Goal: Task Accomplishment & Management: Use online tool/utility

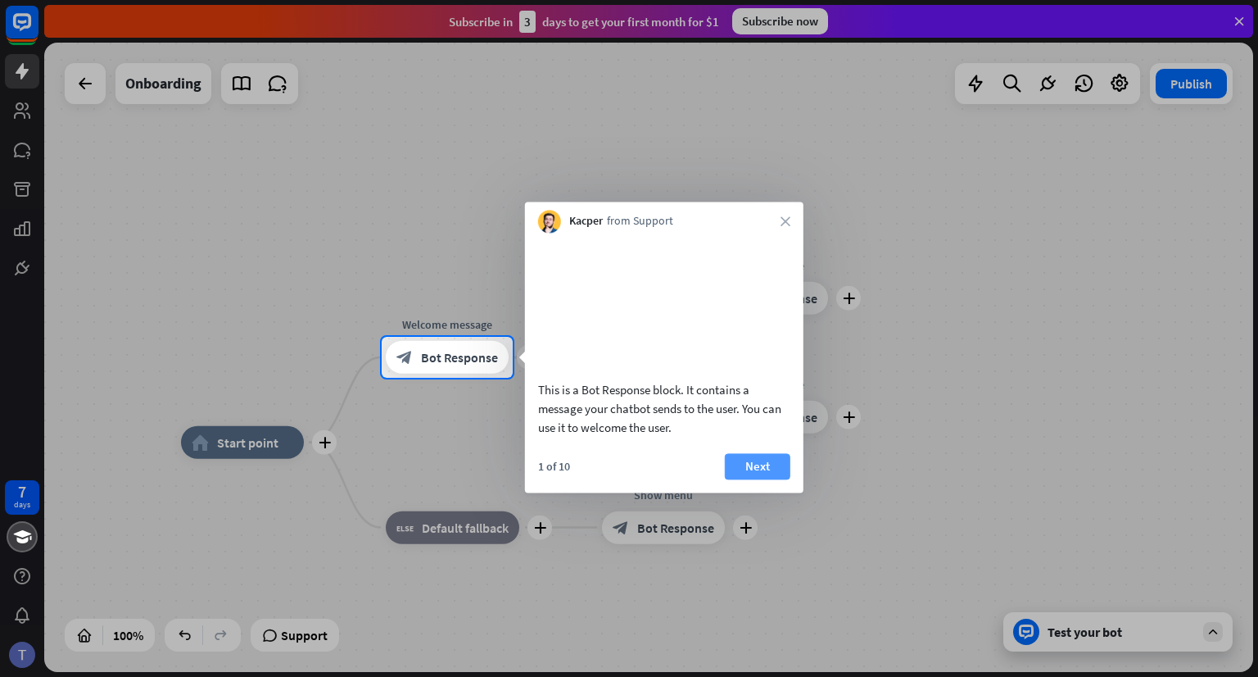
click at [754, 479] on button "Next" at bounding box center [758, 466] width 66 height 26
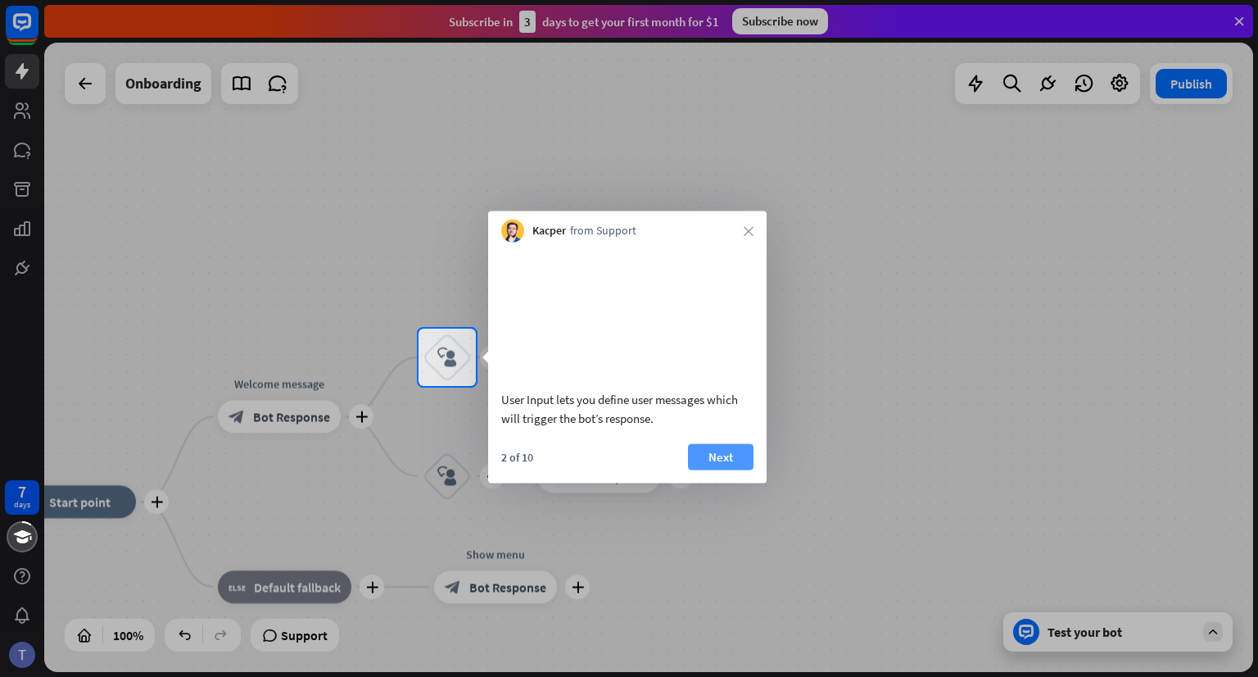
click at [728, 469] on button "Next" at bounding box center [721, 456] width 66 height 26
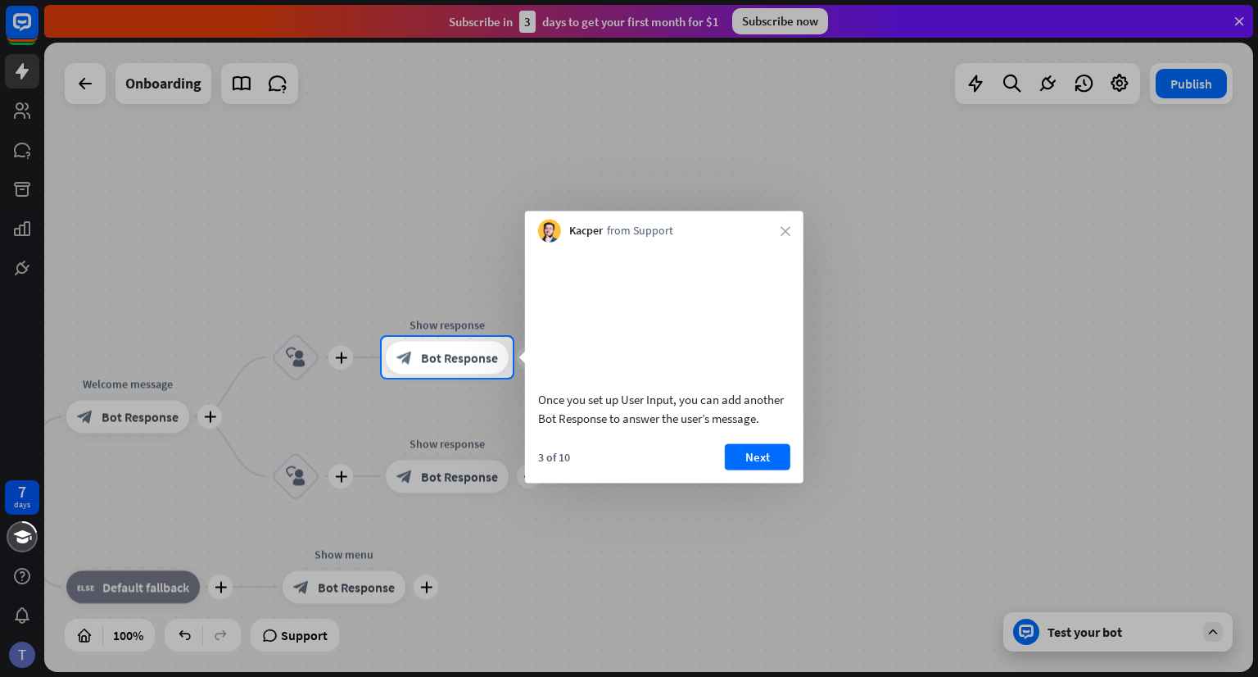
click at [728, 469] on button "Next" at bounding box center [758, 456] width 66 height 26
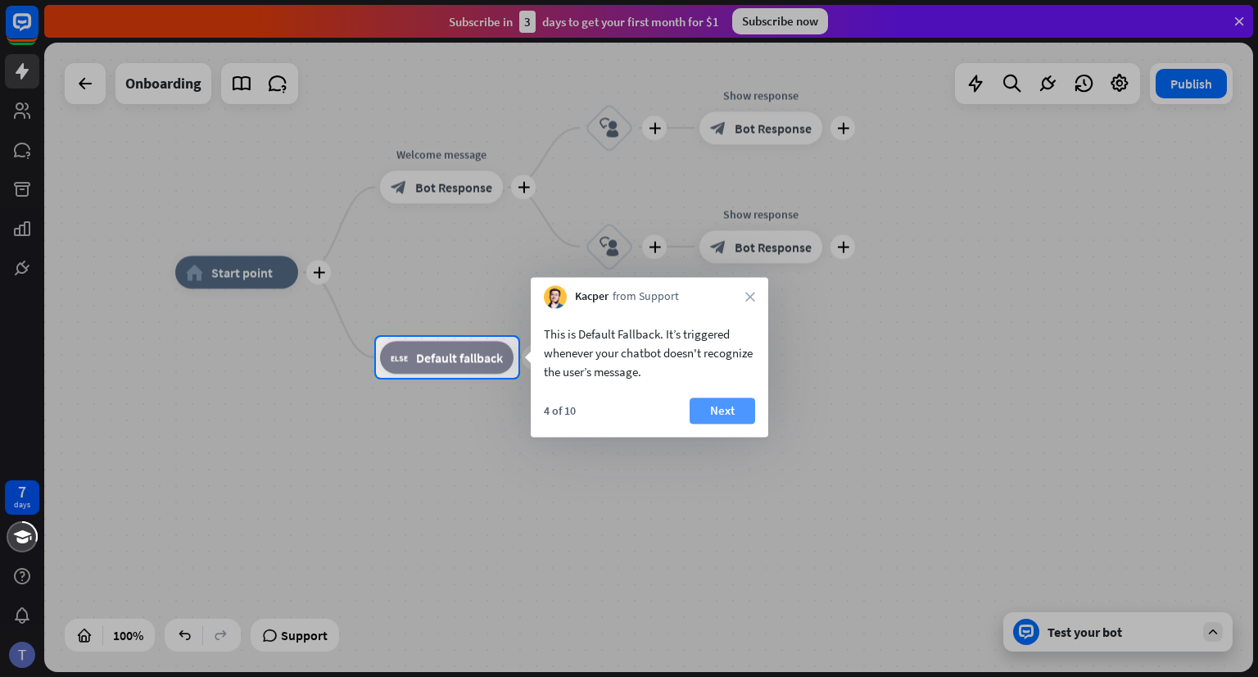
click at [726, 408] on button "Next" at bounding box center [723, 410] width 66 height 26
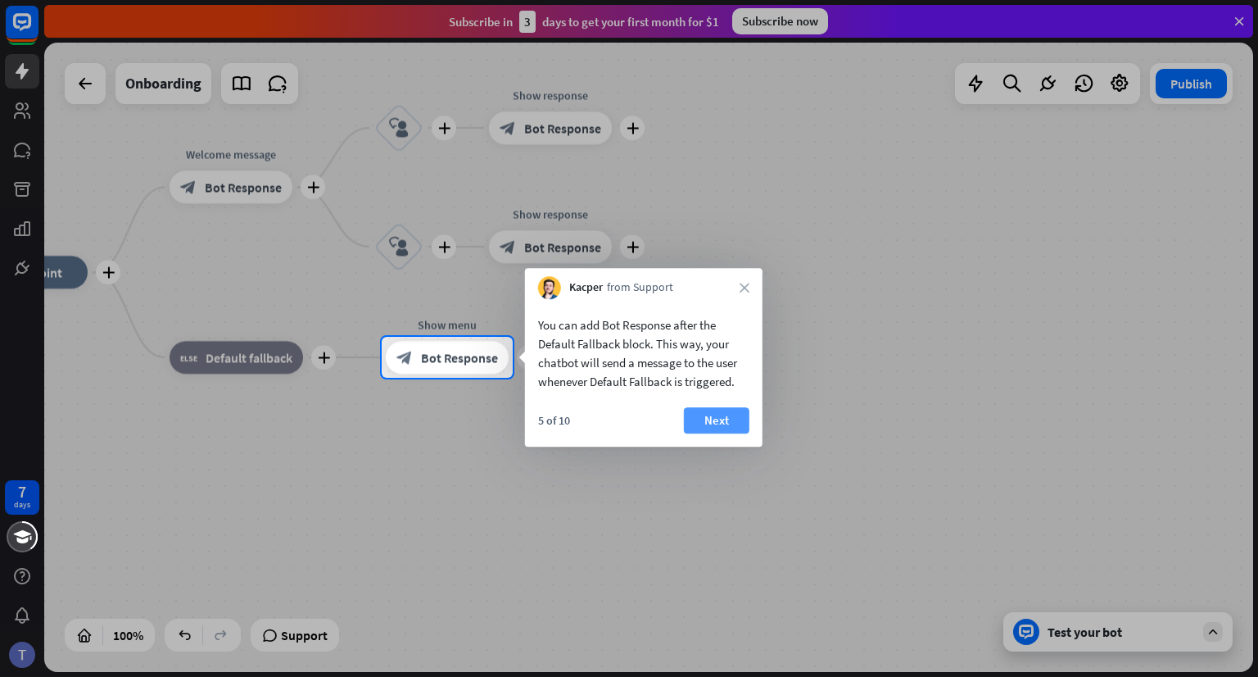
click at [727, 414] on button "Next" at bounding box center [717, 420] width 66 height 26
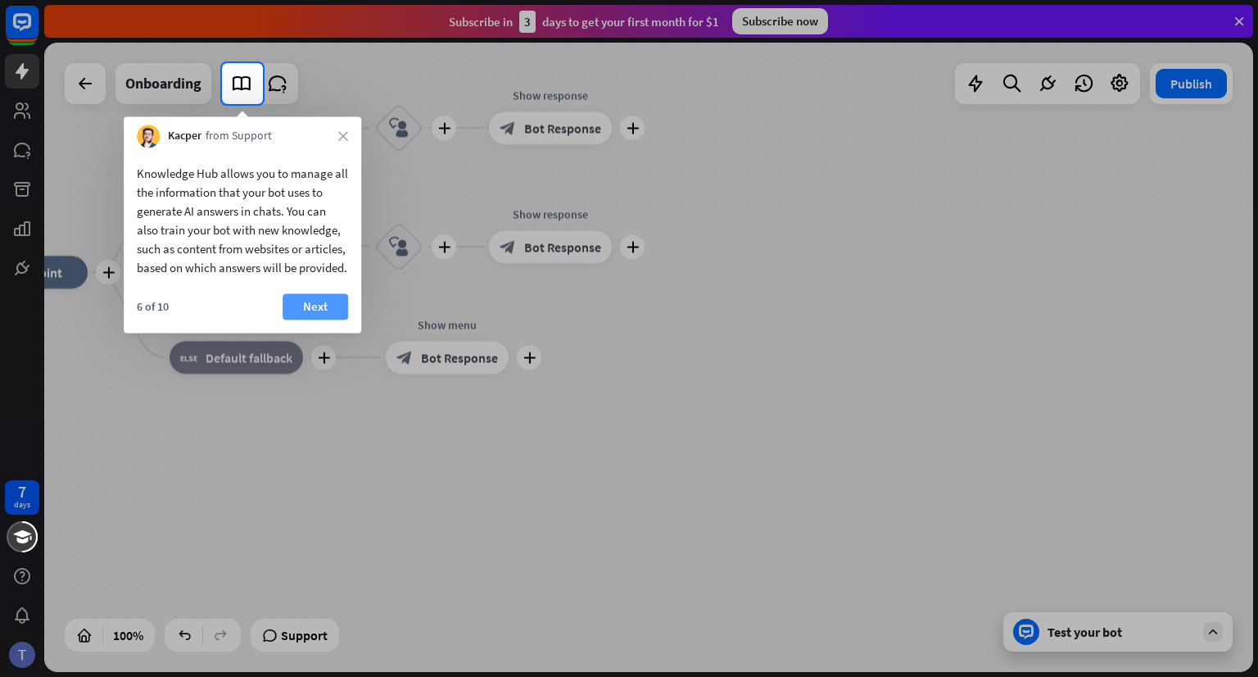
click at [301, 319] on button "Next" at bounding box center [316, 306] width 66 height 26
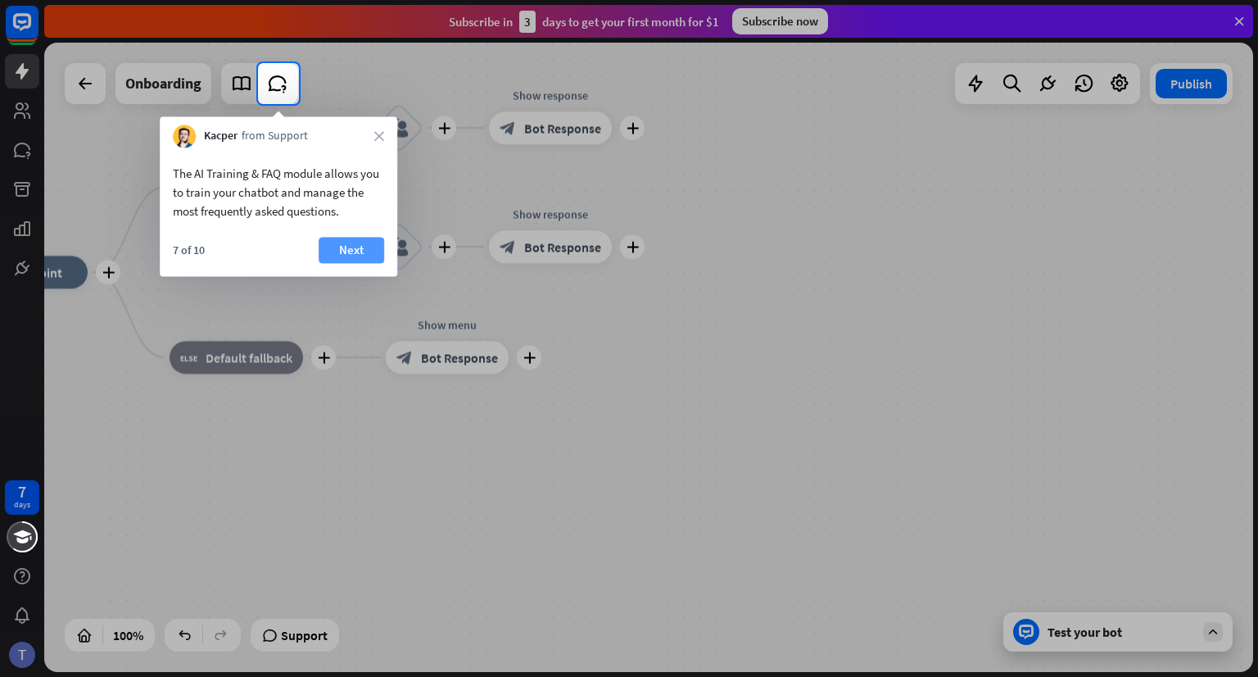
click at [331, 253] on button "Next" at bounding box center [352, 250] width 66 height 26
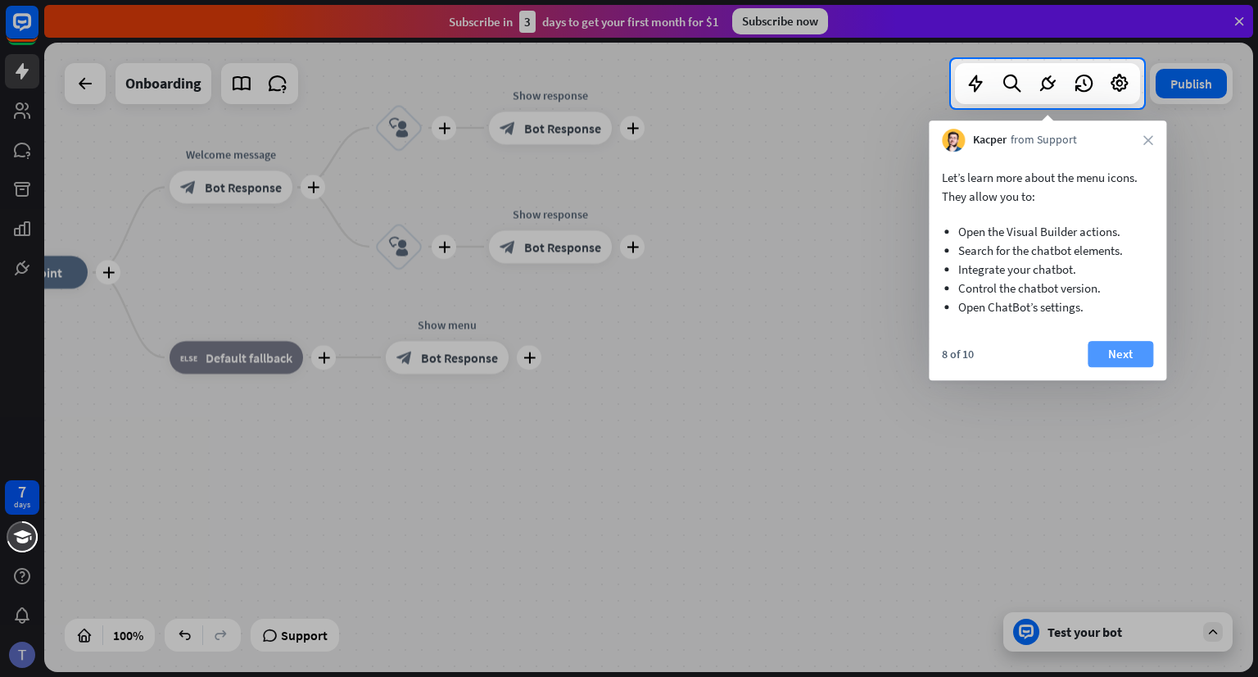
click at [1116, 346] on button "Next" at bounding box center [1121, 354] width 66 height 26
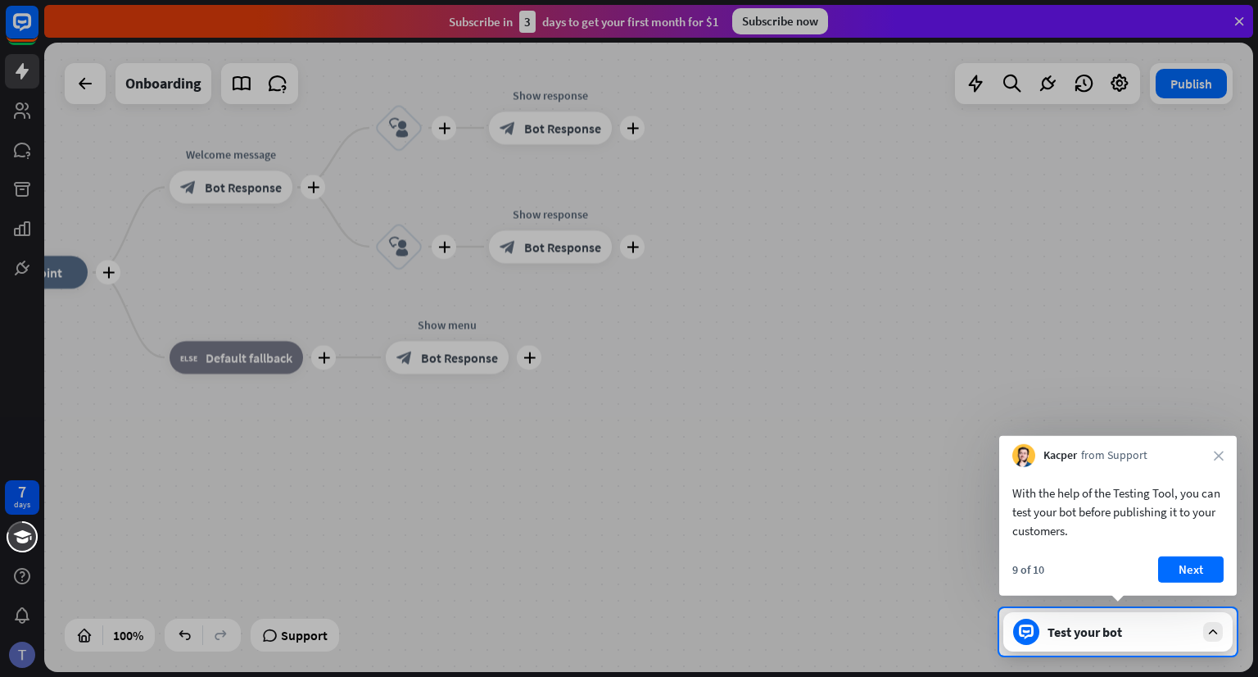
click at [1208, 446] on div "Kacper from Support close" at bounding box center [1118, 451] width 238 height 31
click at [1215, 456] on icon "close" at bounding box center [1219, 455] width 10 height 10
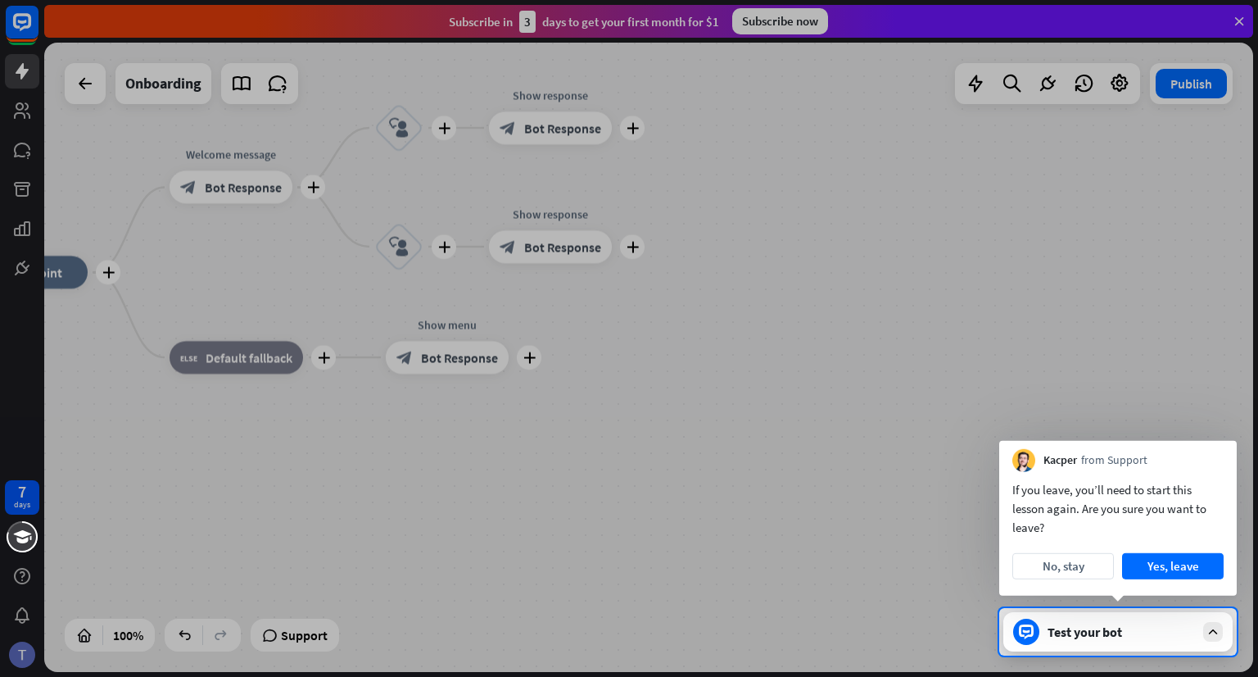
click at [1111, 441] on div "Kacper from Support" at bounding box center [1118, 456] width 238 height 31
click at [1080, 573] on button "No, stay" at bounding box center [1063, 566] width 102 height 26
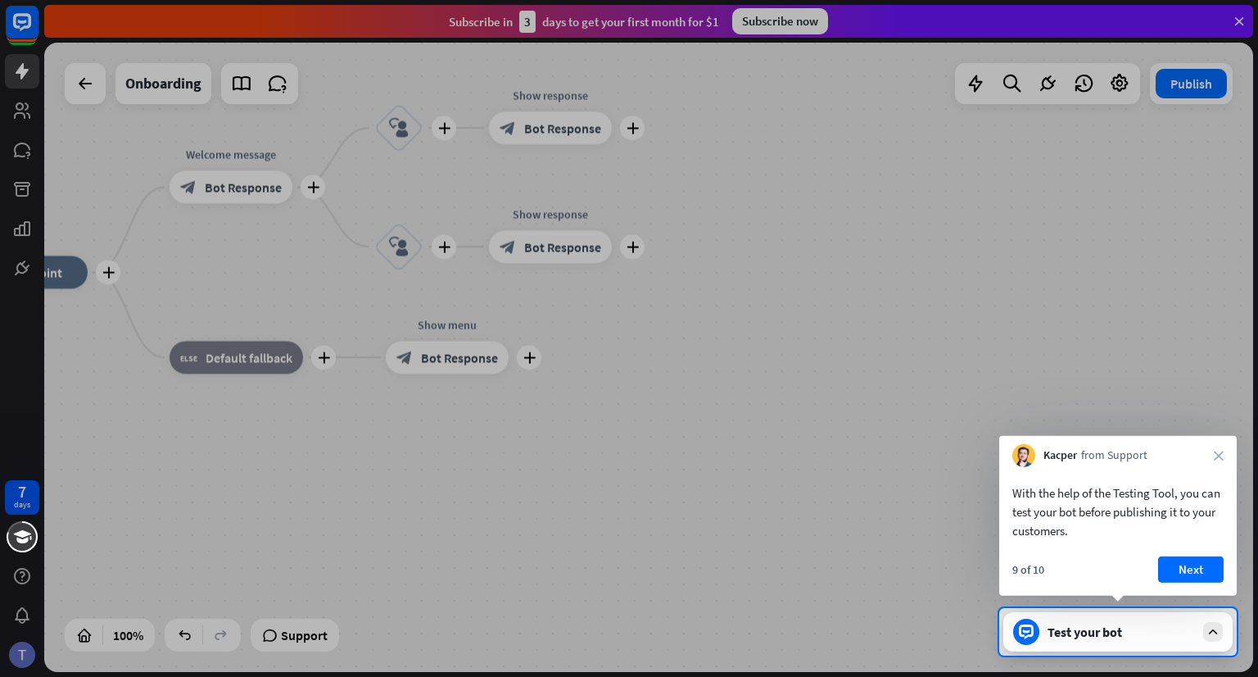
click at [1220, 462] on div "Kacper from Support close" at bounding box center [1118, 451] width 238 height 31
click at [1214, 453] on icon "close" at bounding box center [1219, 455] width 10 height 10
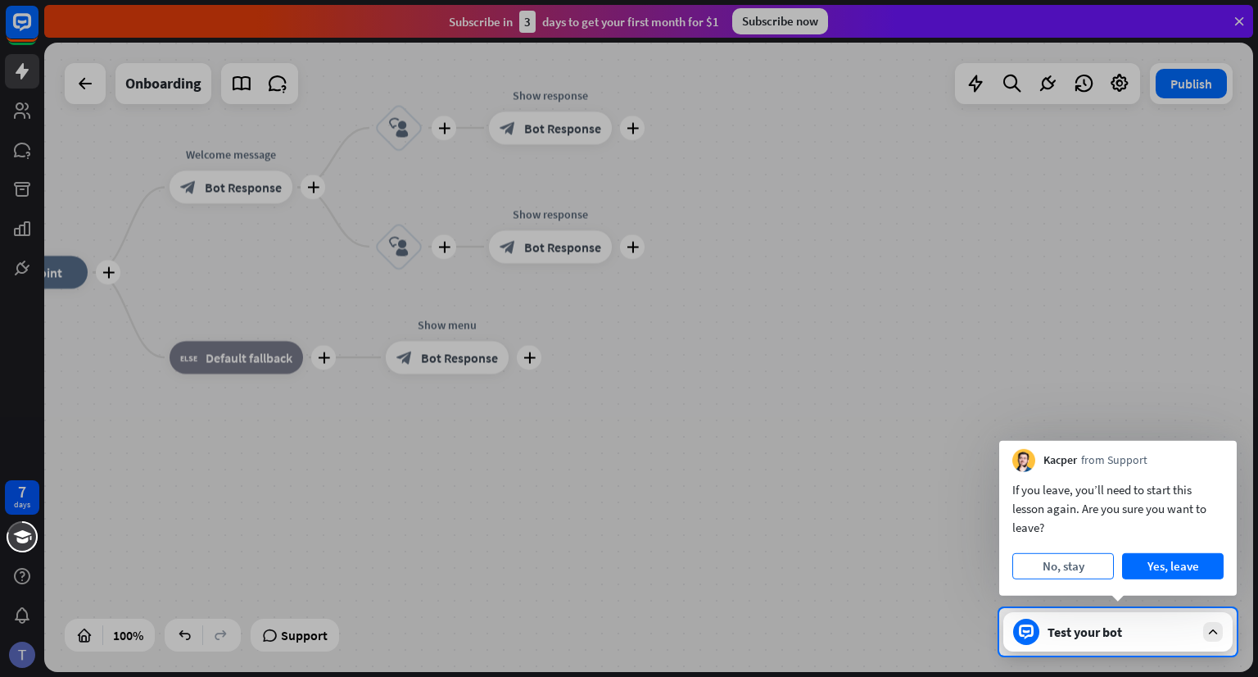
click at [1080, 568] on button "No, stay" at bounding box center [1063, 566] width 102 height 26
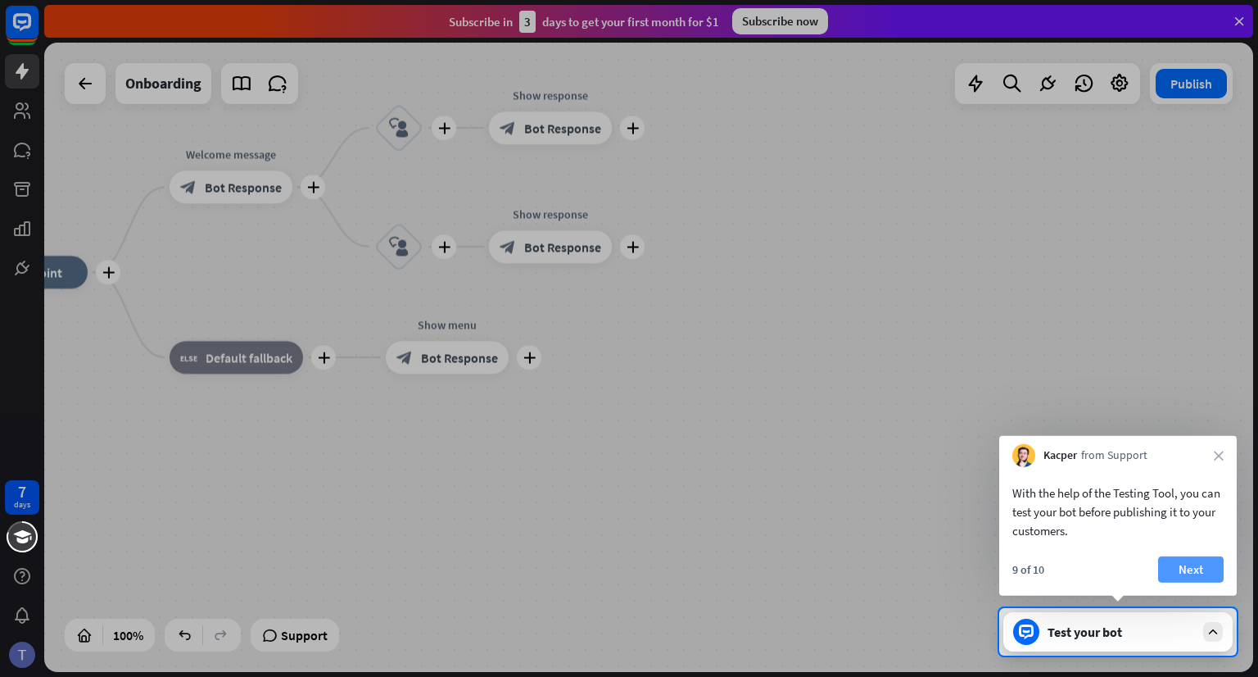
click at [1193, 566] on button "Next" at bounding box center [1191, 569] width 66 height 26
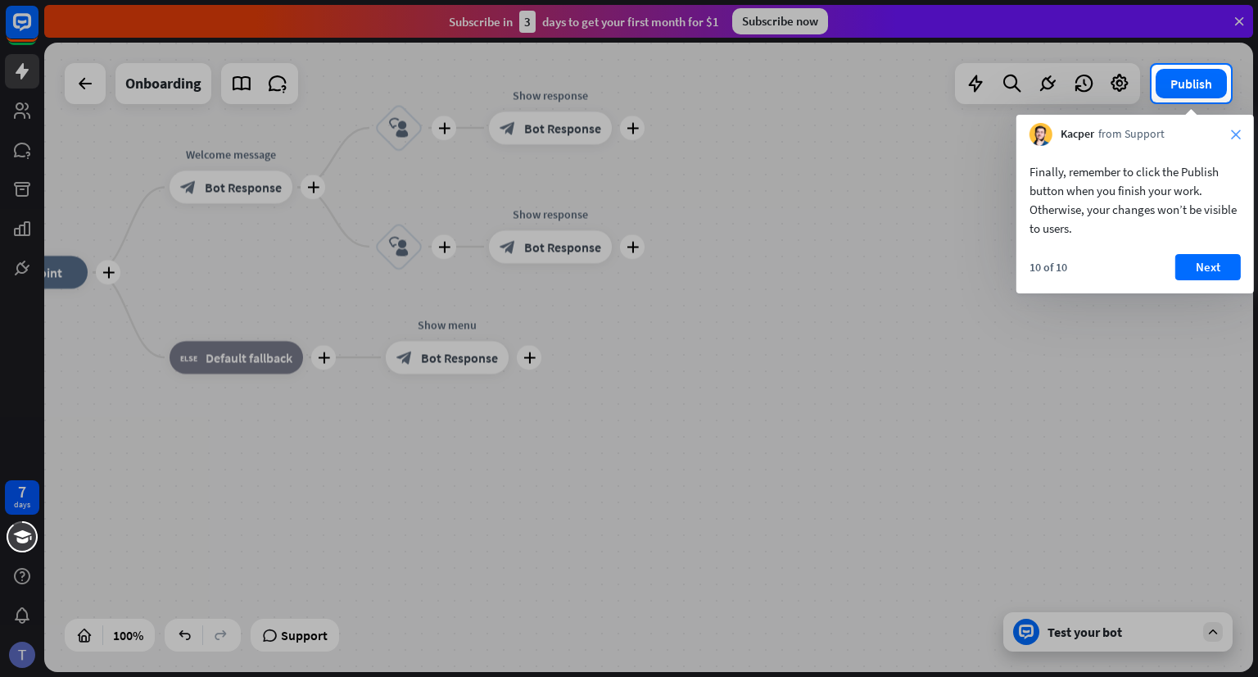
click at [1235, 138] on icon "close" at bounding box center [1236, 134] width 10 height 10
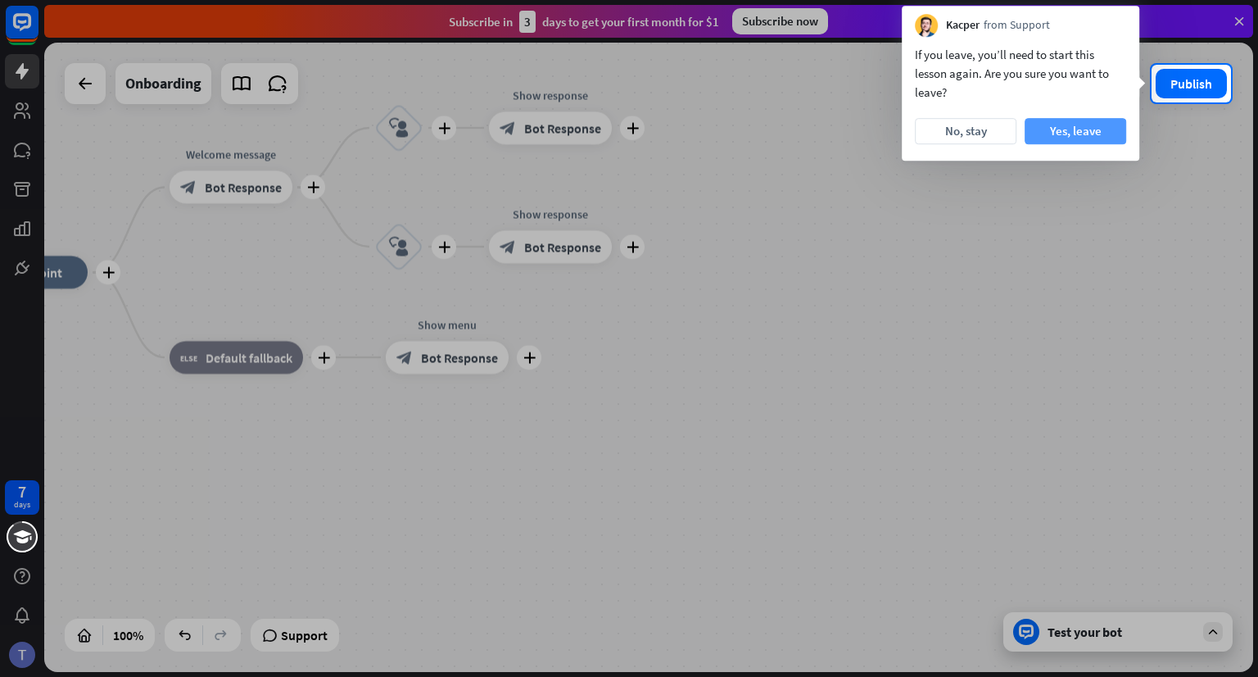
click at [1062, 122] on button "Yes, leave" at bounding box center [1076, 131] width 102 height 26
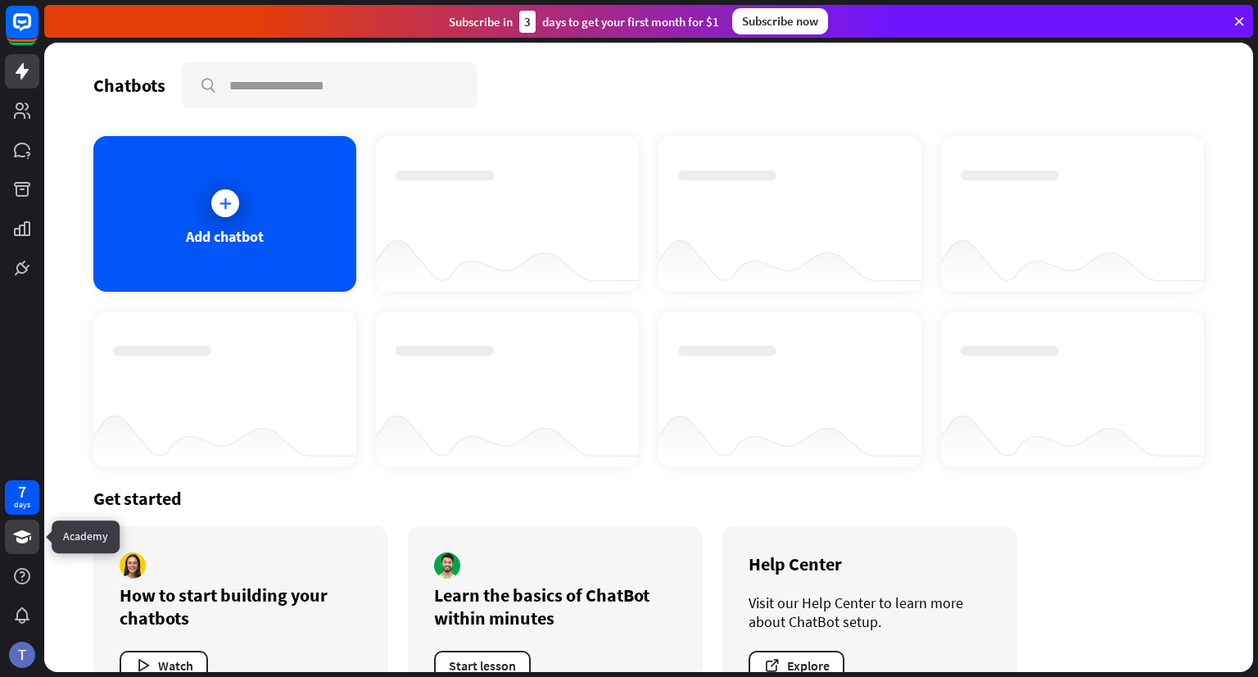
drag, startPoint x: 11, startPoint y: 518, endPoint x: 21, endPoint y: 535, distance: 20.2
click at [21, 535] on div "7 days" at bounding box center [22, 573] width 44 height 197
click at [27, 542] on icon at bounding box center [22, 537] width 20 height 20
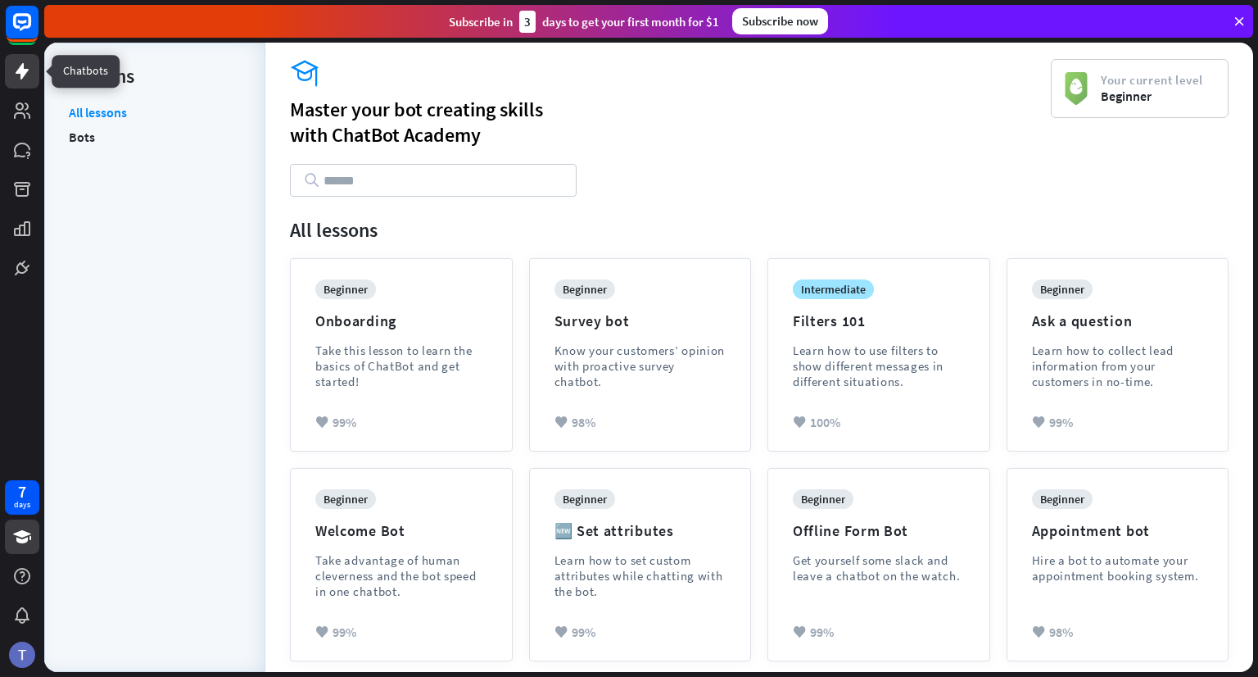
click at [21, 82] on link at bounding box center [22, 71] width 34 height 34
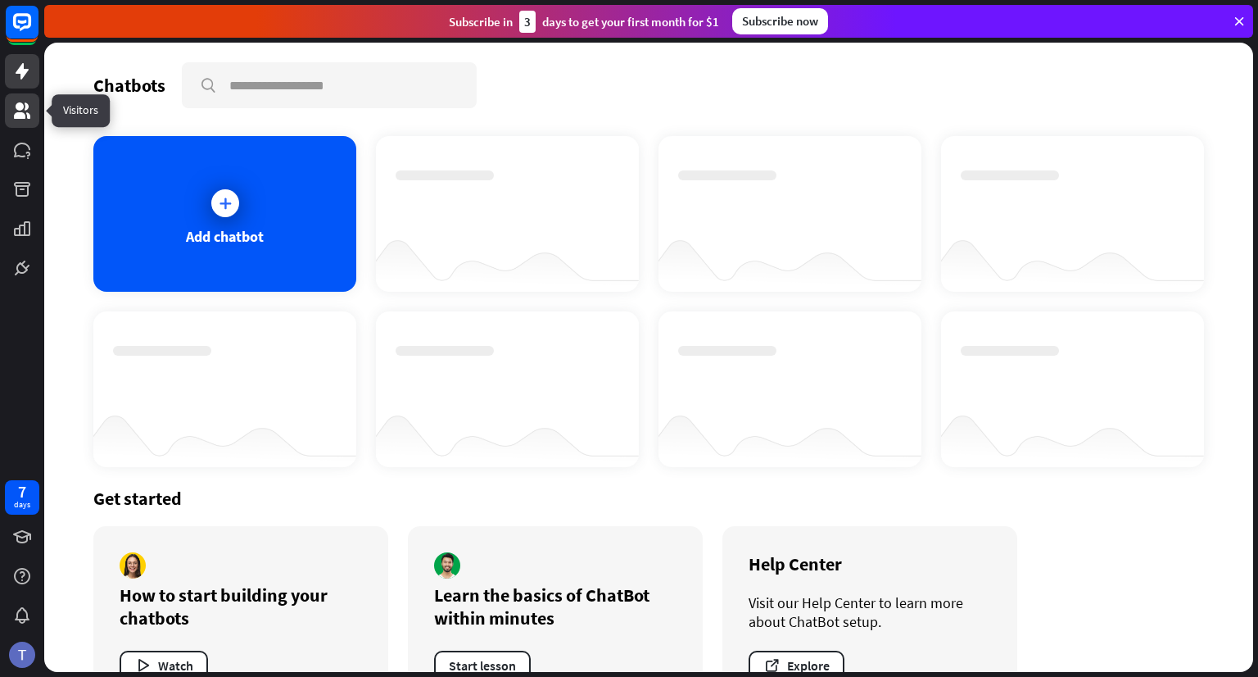
click at [23, 116] on icon at bounding box center [22, 110] width 16 height 16
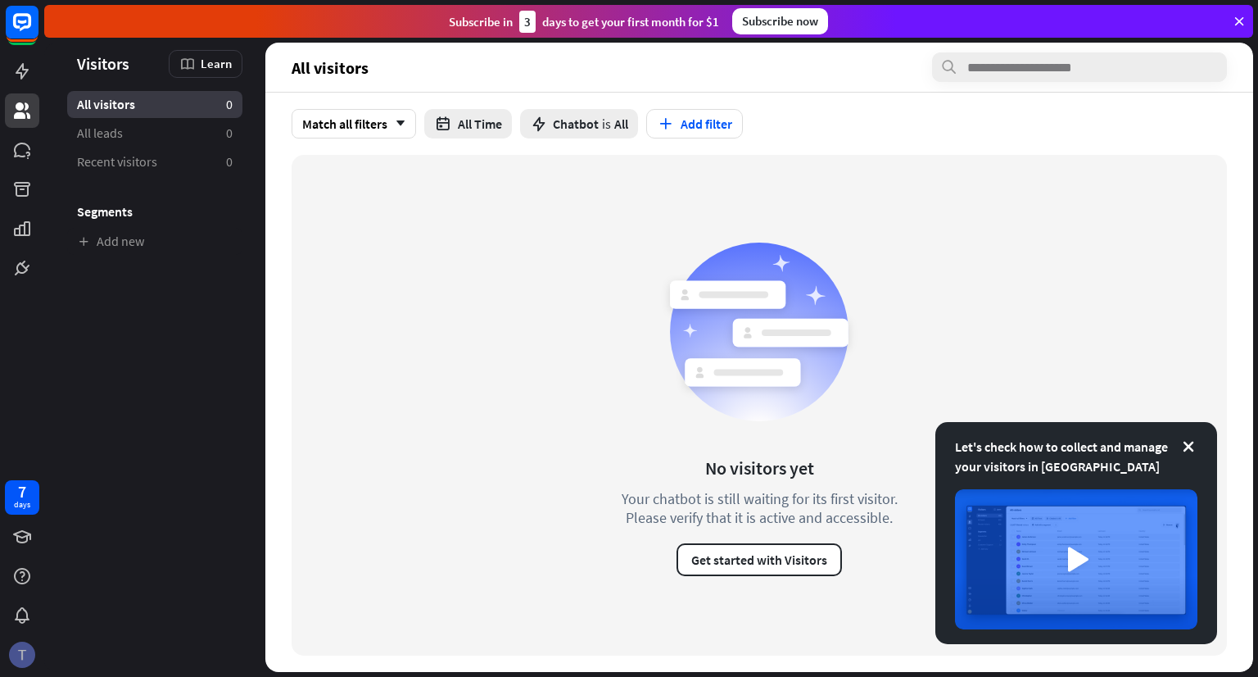
click at [23, 645] on img at bounding box center [22, 654] width 26 height 26
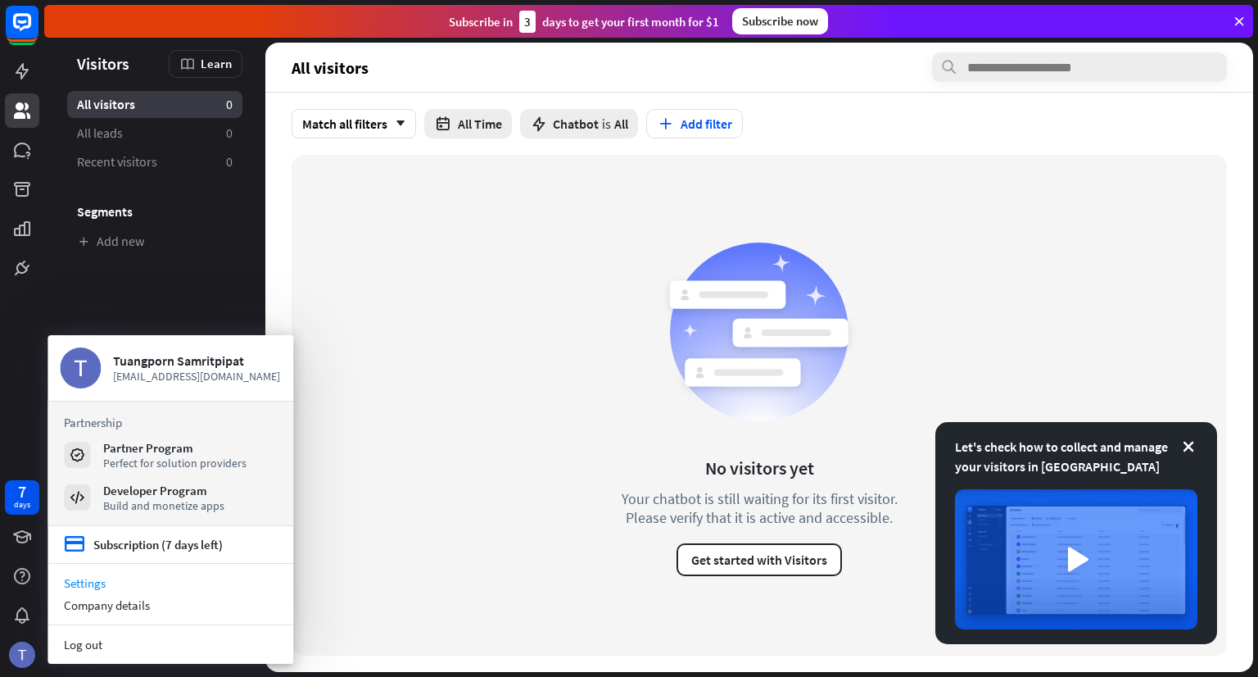
click at [94, 579] on link "Settings" at bounding box center [171, 583] width 246 height 22
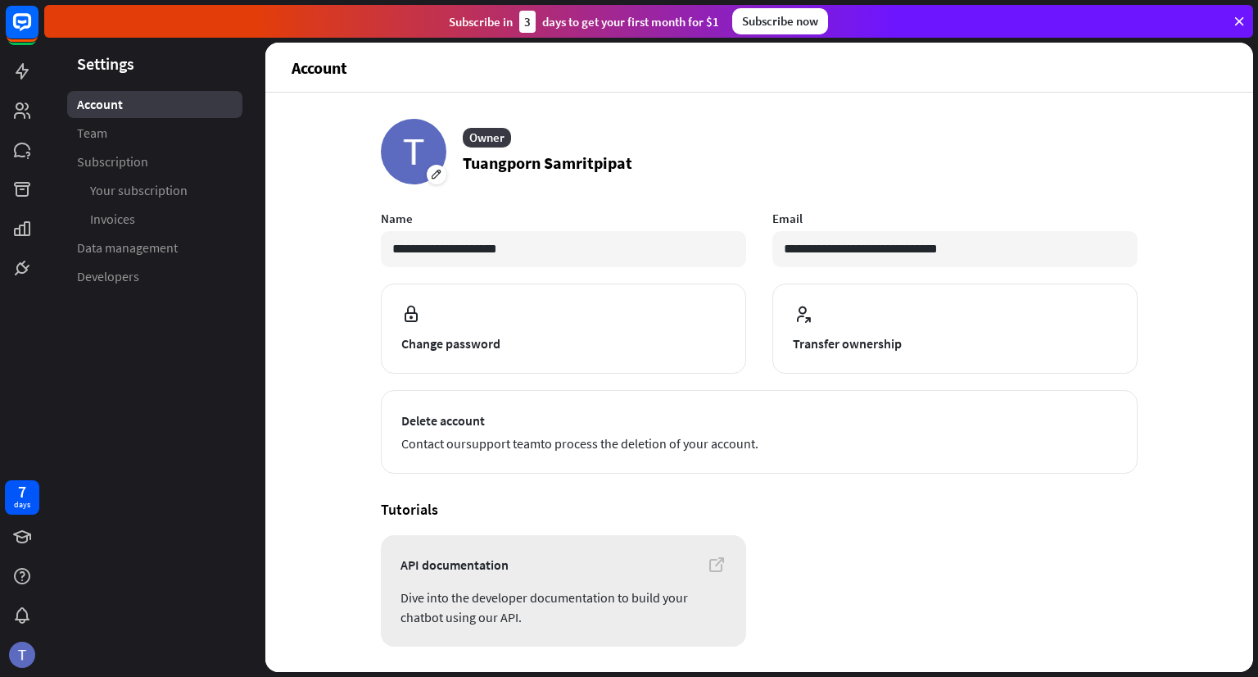
scroll to position [49, 0]
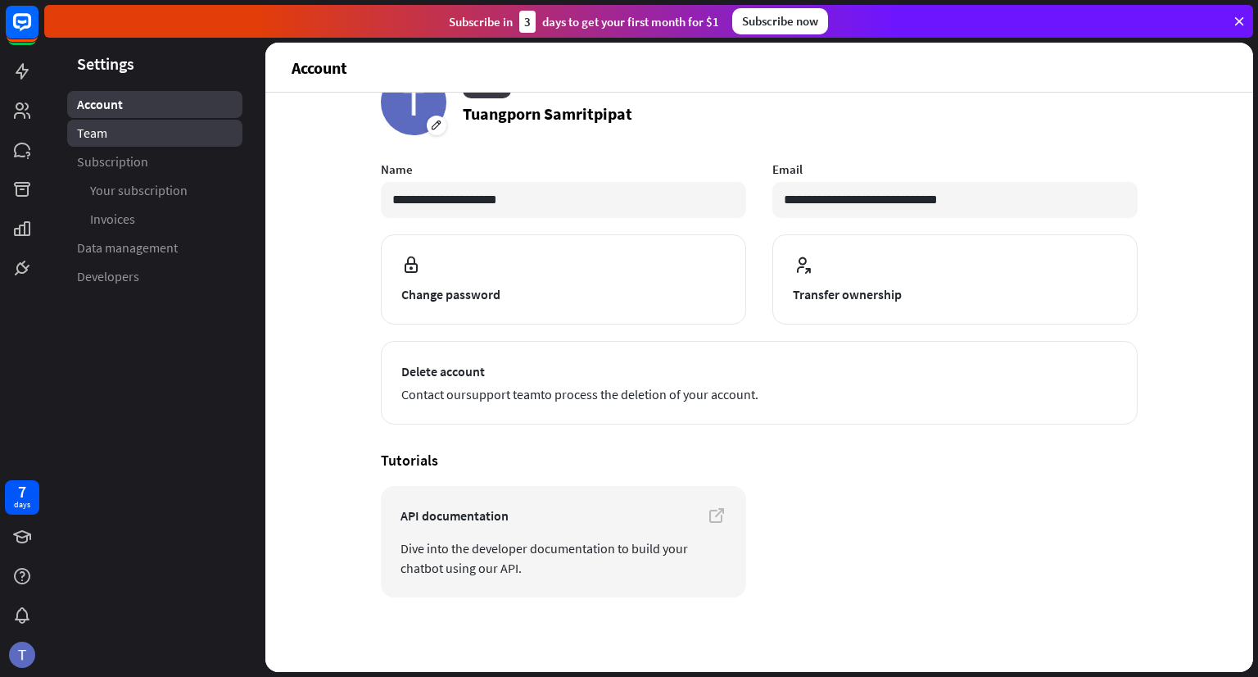
click at [105, 134] on span "Team" at bounding box center [92, 132] width 30 height 17
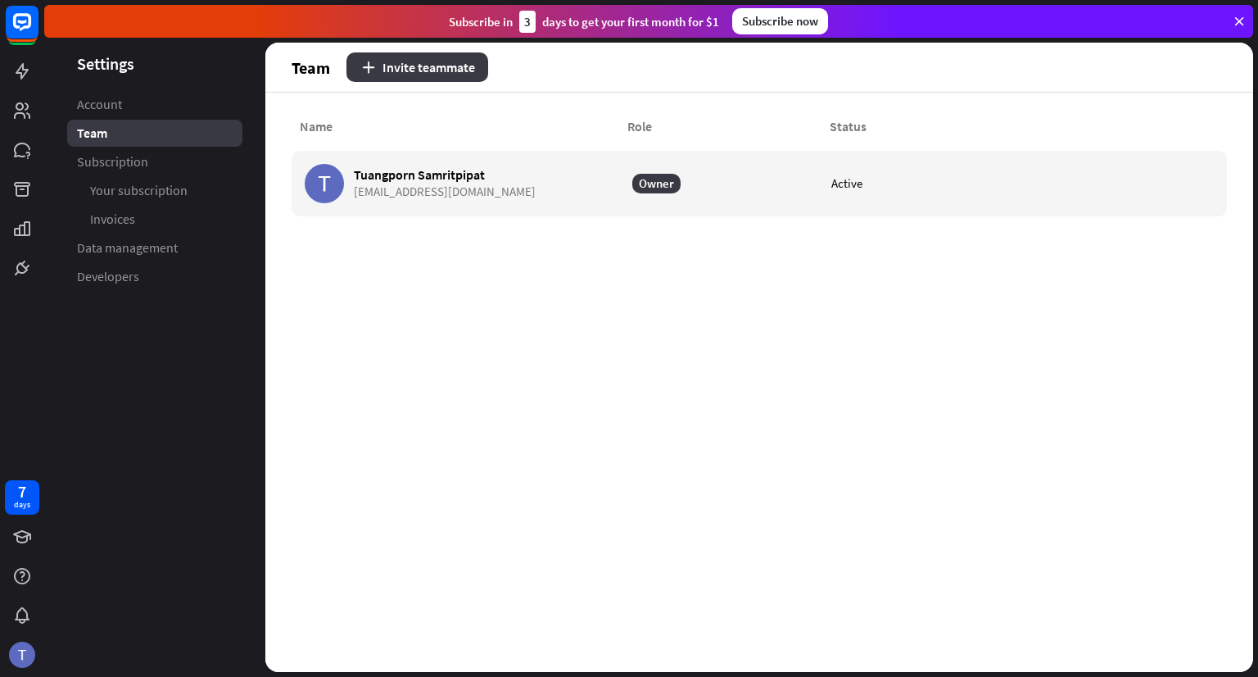
click at [400, 66] on button "Invite teammate" at bounding box center [417, 66] width 142 height 29
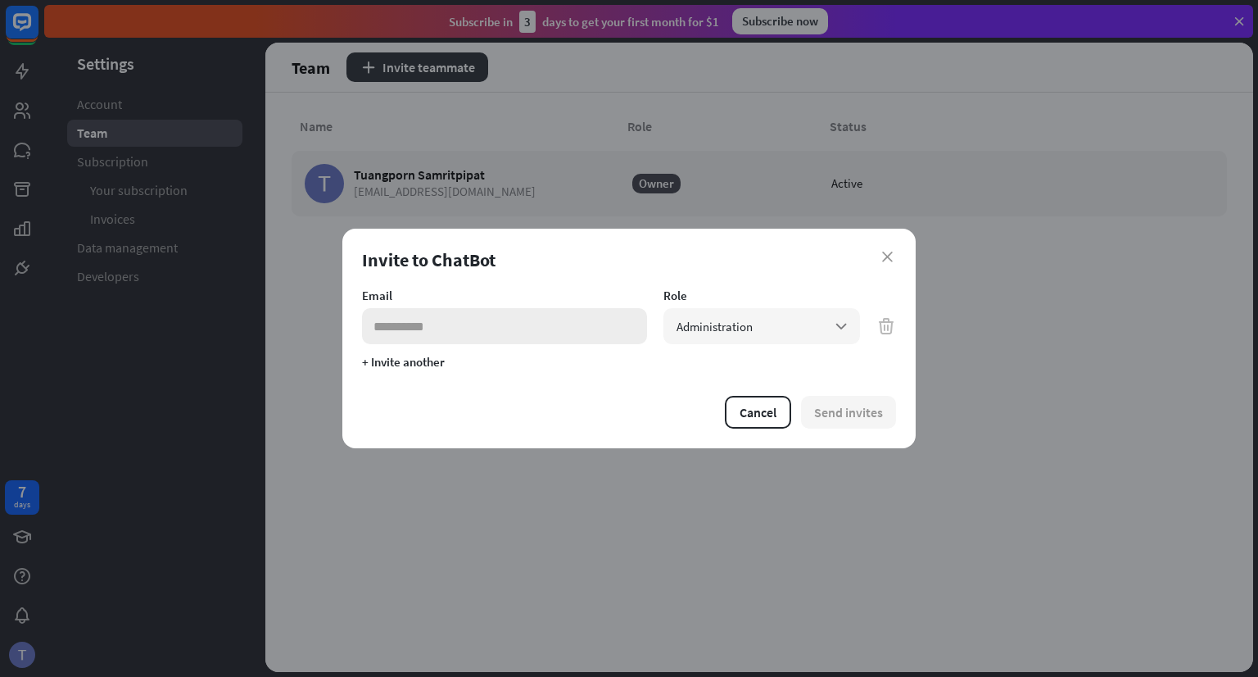
click at [473, 328] on input "email" at bounding box center [504, 326] width 285 height 36
type input "**********"
click at [851, 407] on button "Send invites" at bounding box center [848, 412] width 95 height 33
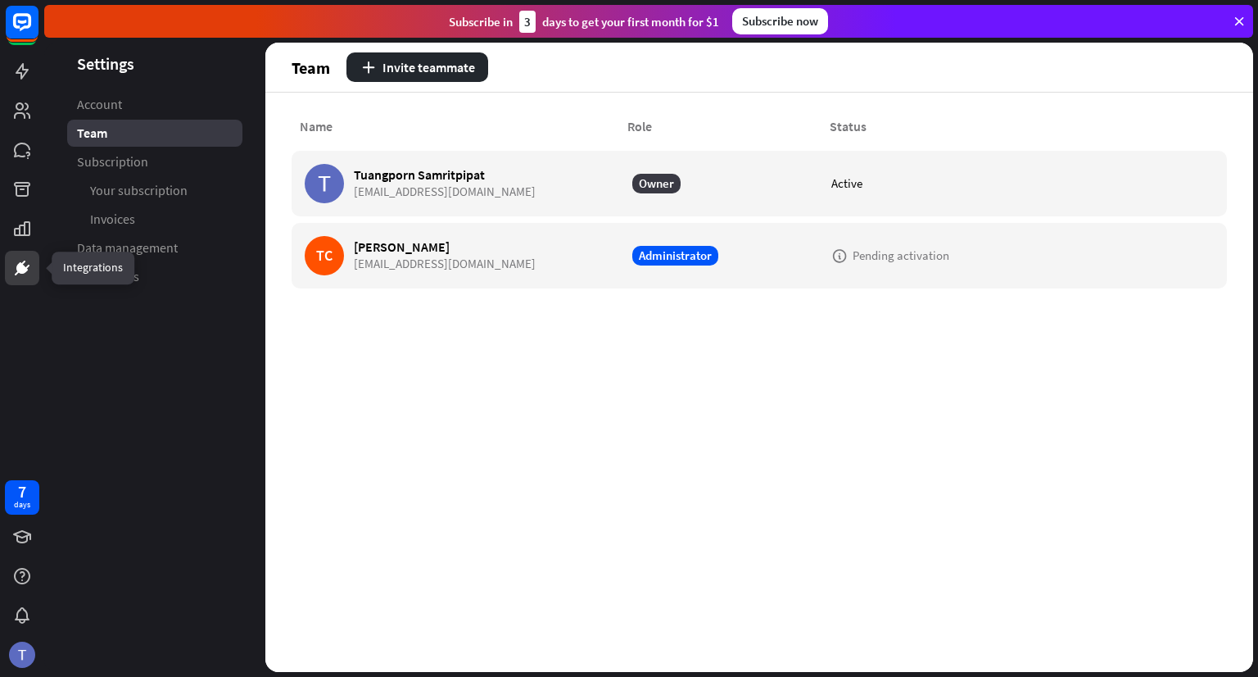
click at [15, 266] on icon at bounding box center [22, 268] width 20 height 20
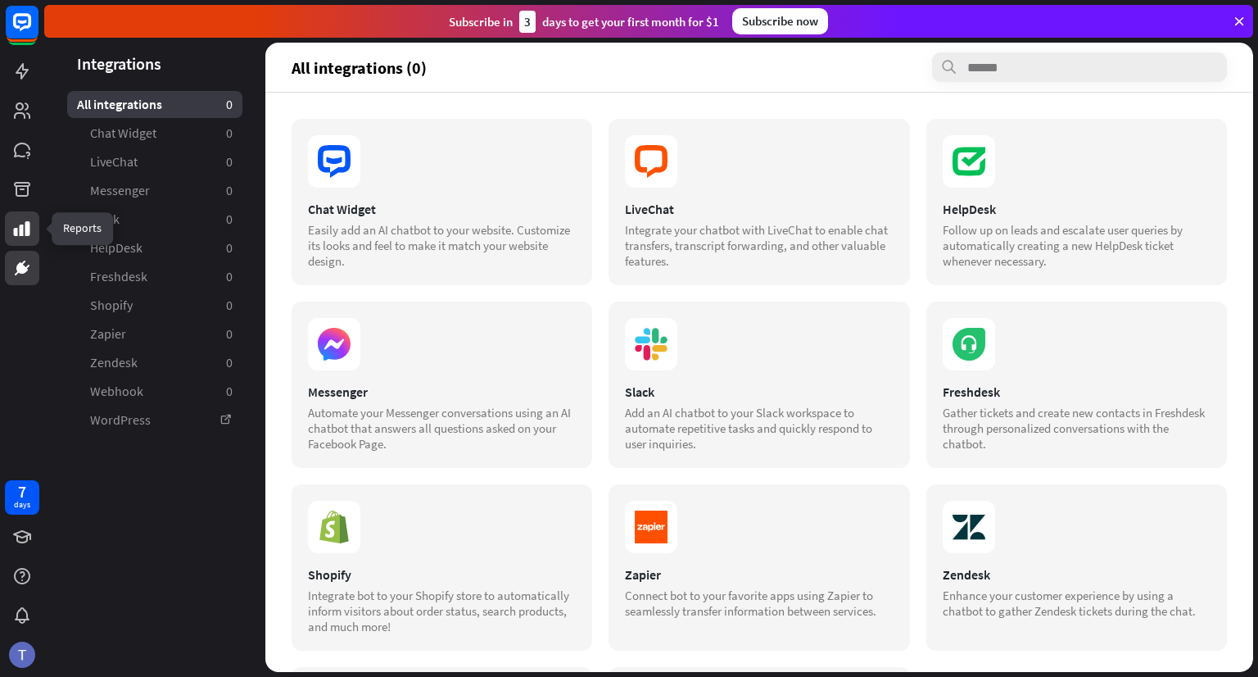
click at [16, 237] on icon at bounding box center [22, 229] width 20 height 20
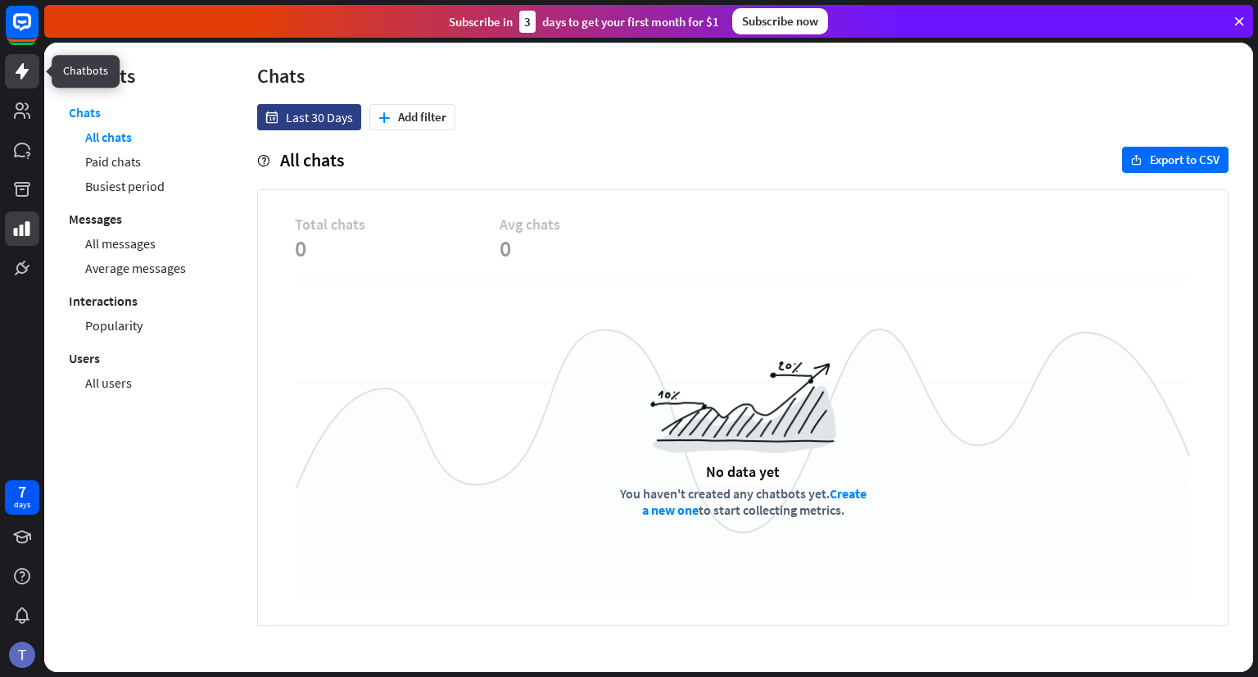
click at [21, 72] on icon at bounding box center [22, 71] width 13 height 16
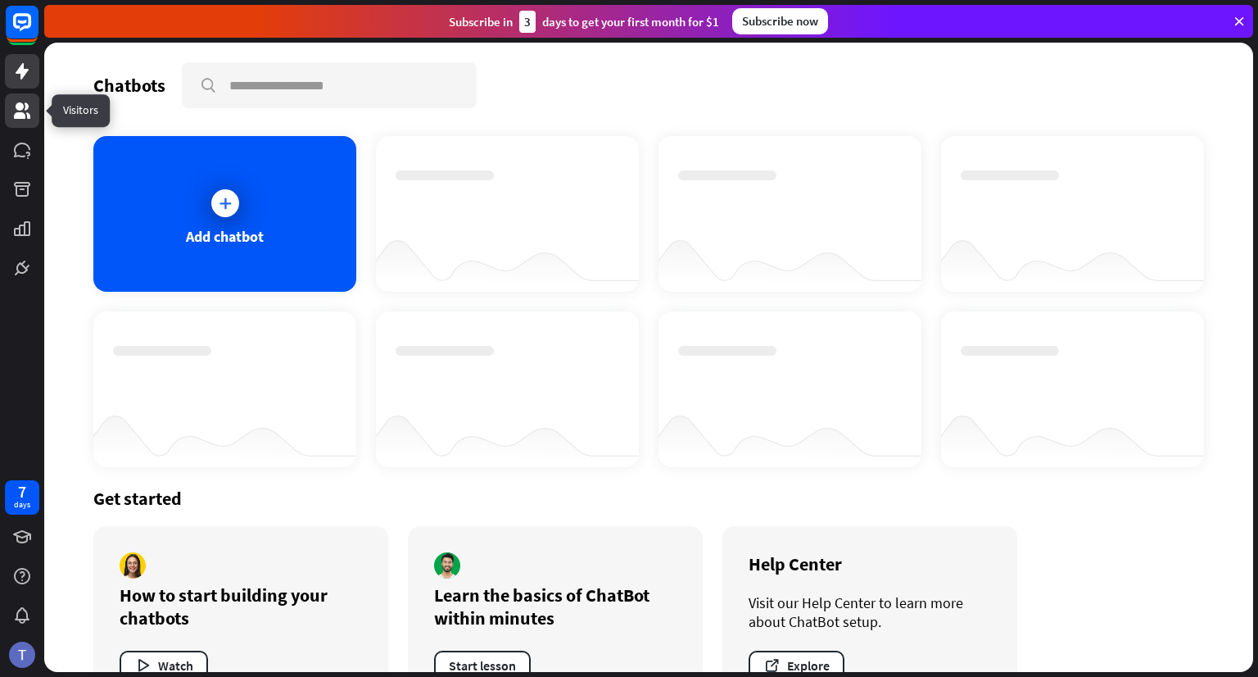
click at [20, 102] on icon at bounding box center [22, 111] width 20 height 20
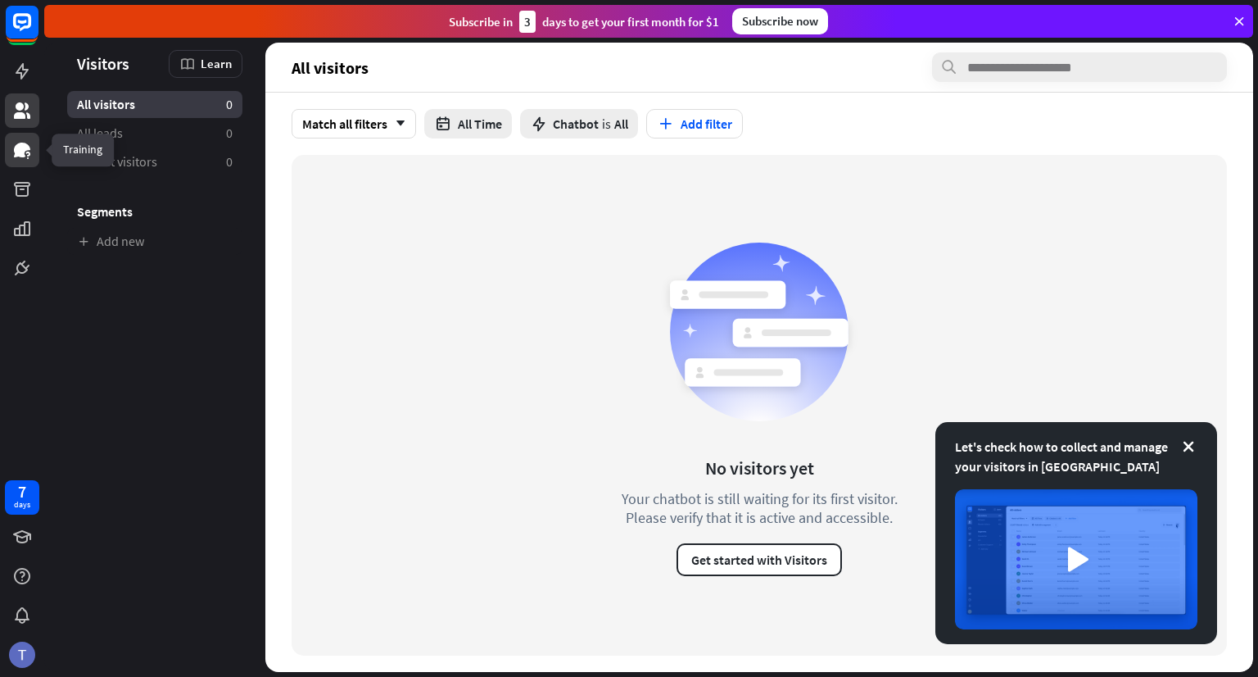
click at [23, 145] on icon at bounding box center [22, 150] width 16 height 15
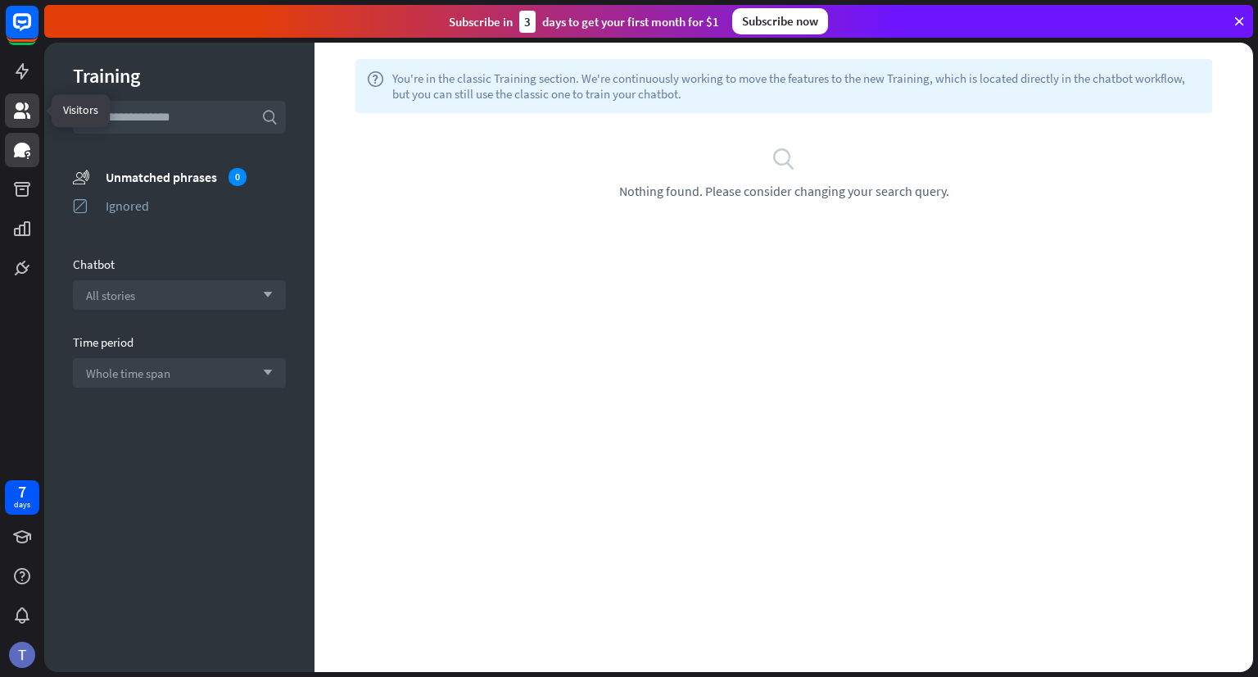
click at [20, 106] on icon at bounding box center [22, 110] width 16 height 16
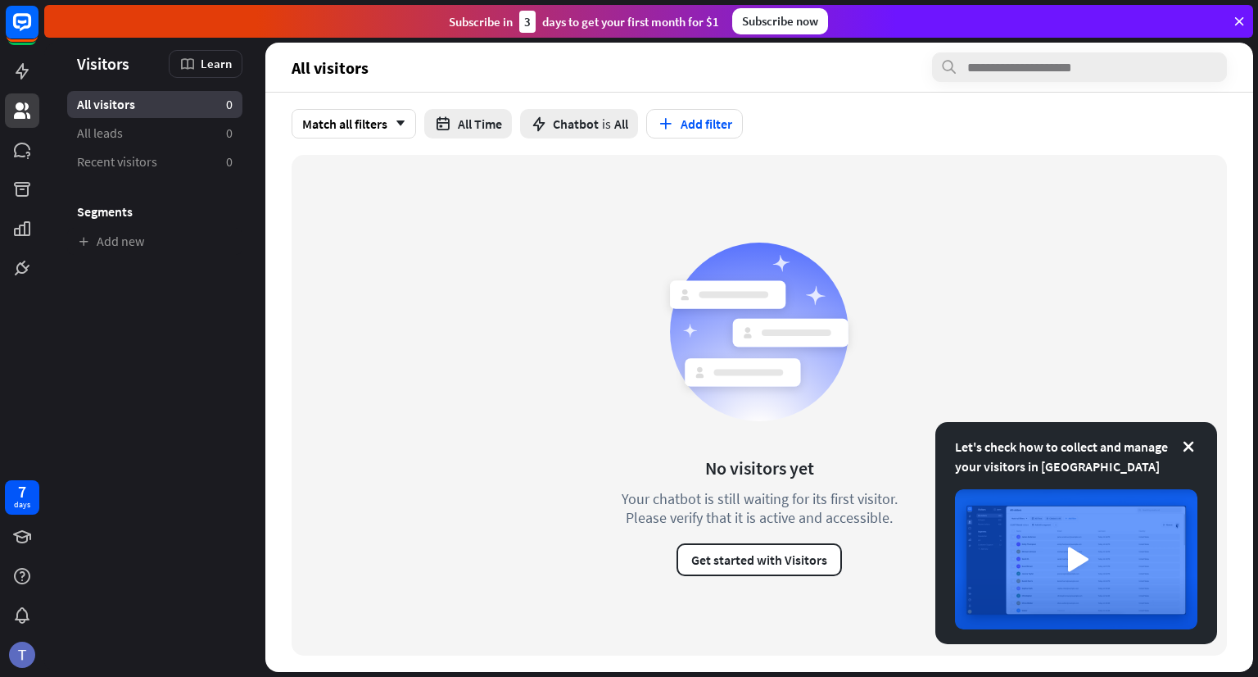
click at [22, 89] on div at bounding box center [22, 142] width 44 height 285
click at [20, 76] on icon at bounding box center [22, 71] width 20 height 20
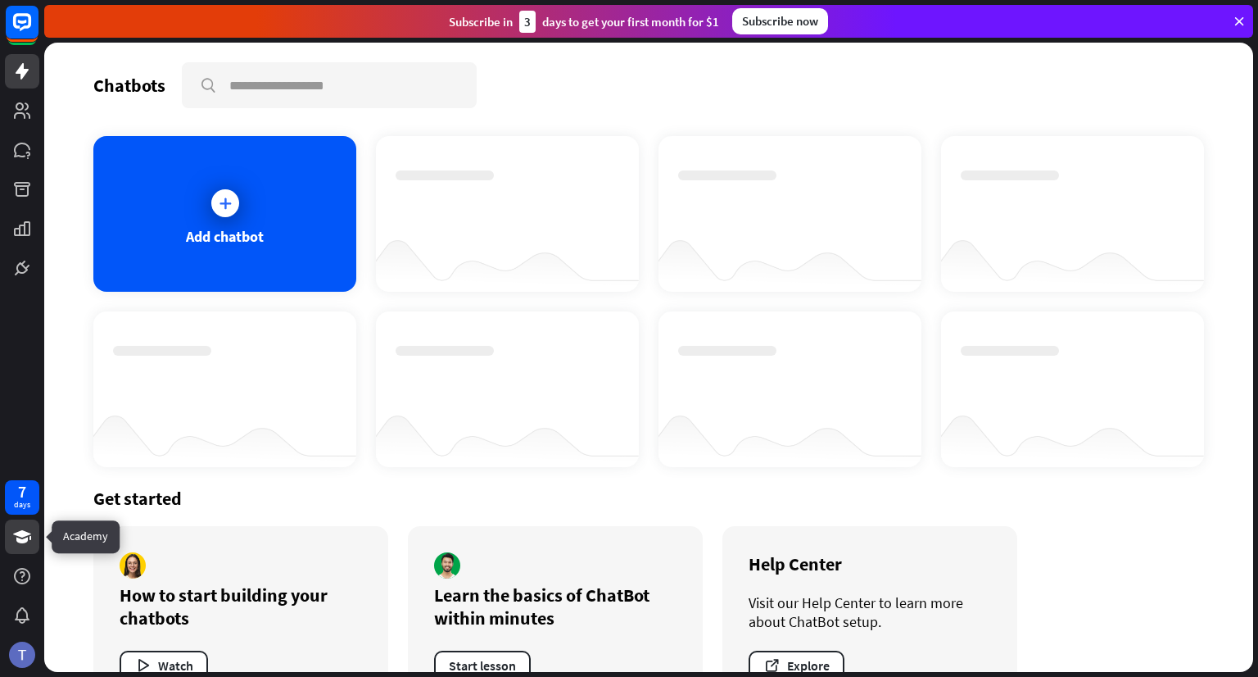
click at [21, 537] on icon at bounding box center [22, 537] width 20 height 20
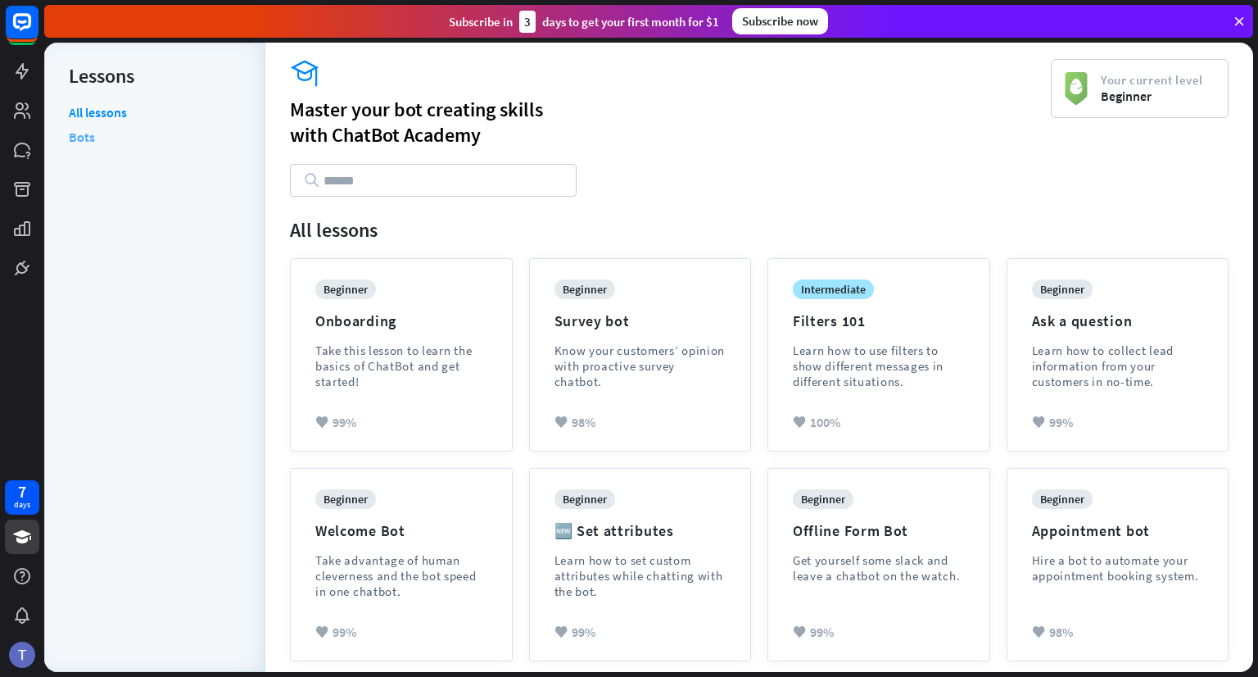
click at [88, 134] on link "Bots" at bounding box center [82, 136] width 26 height 25
click at [413, 513] on div "beginner Welcome Bot Take advantage of human cleverness and the bot speed in on…" at bounding box center [401, 556] width 172 height 134
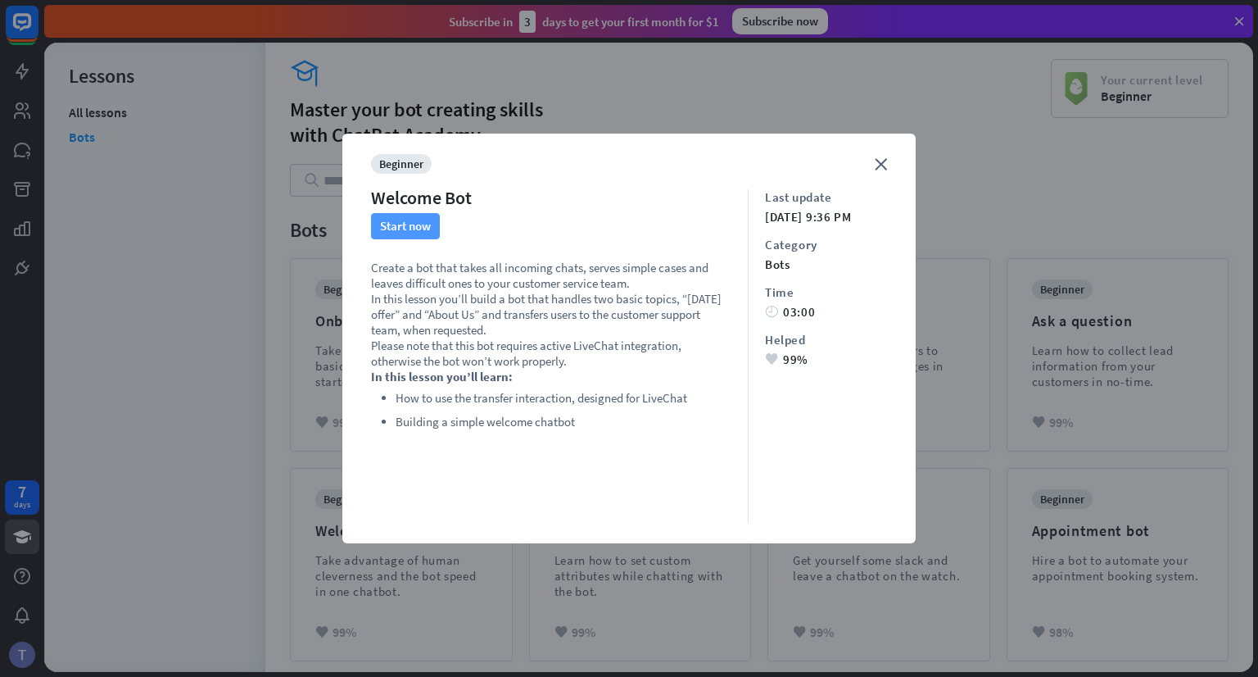
click at [425, 221] on button "Start now" at bounding box center [405, 226] width 69 height 26
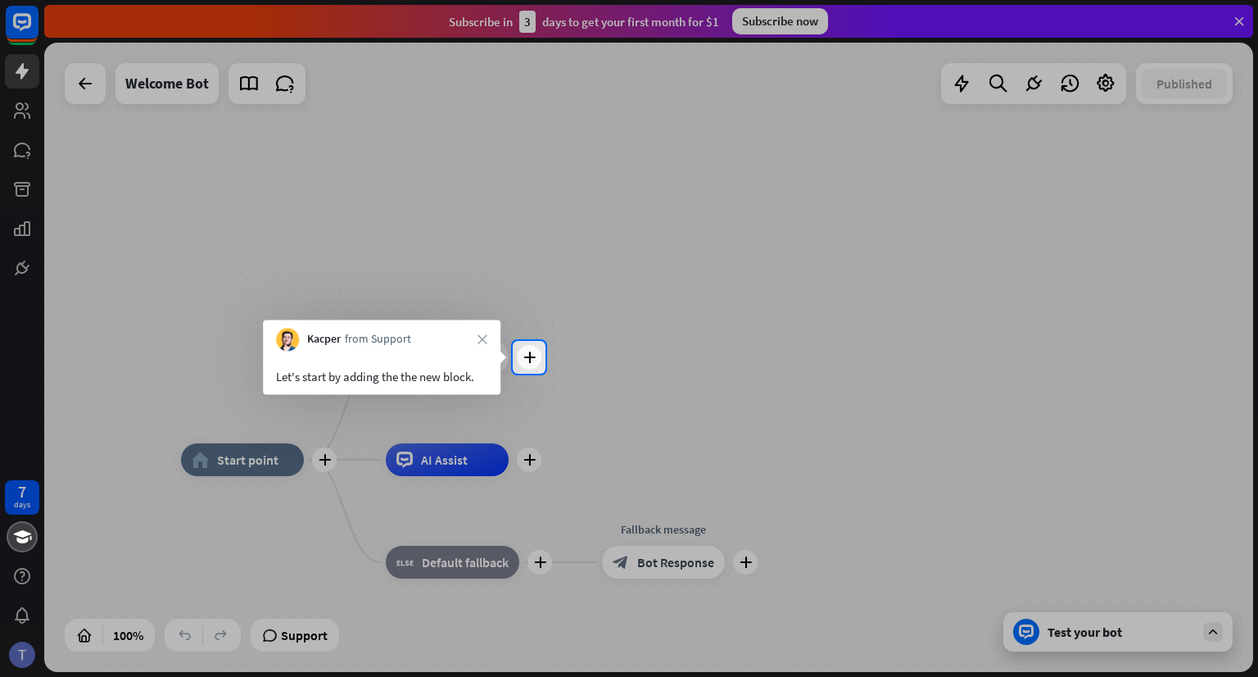
click at [25, 112] on div at bounding box center [629, 170] width 1258 height 341
drag, startPoint x: 558, startPoint y: 368, endPoint x: 478, endPoint y: 335, distance: 85.9
click at [478, 335] on body "7 days close Product Help First steps Get started with ChatBot Help Center Foll…" at bounding box center [629, 338] width 1258 height 677
click at [478, 335] on icon "close" at bounding box center [483, 339] width 10 height 10
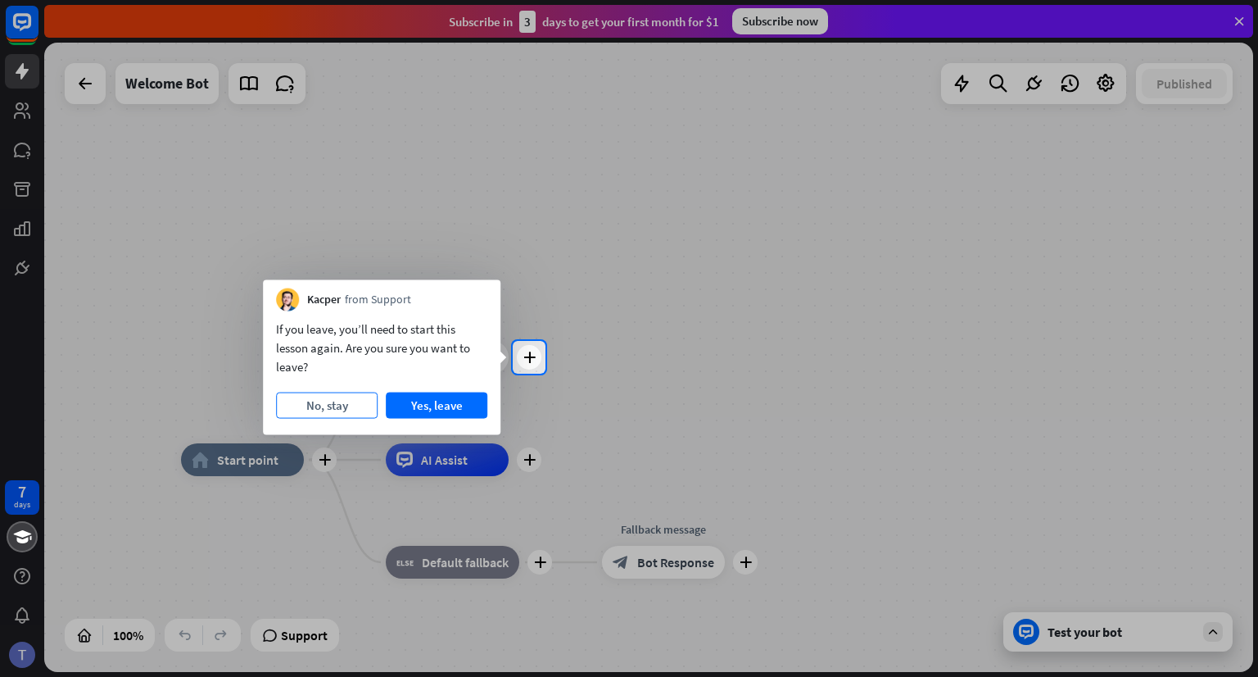
click at [344, 408] on button "No, stay" at bounding box center [327, 405] width 102 height 26
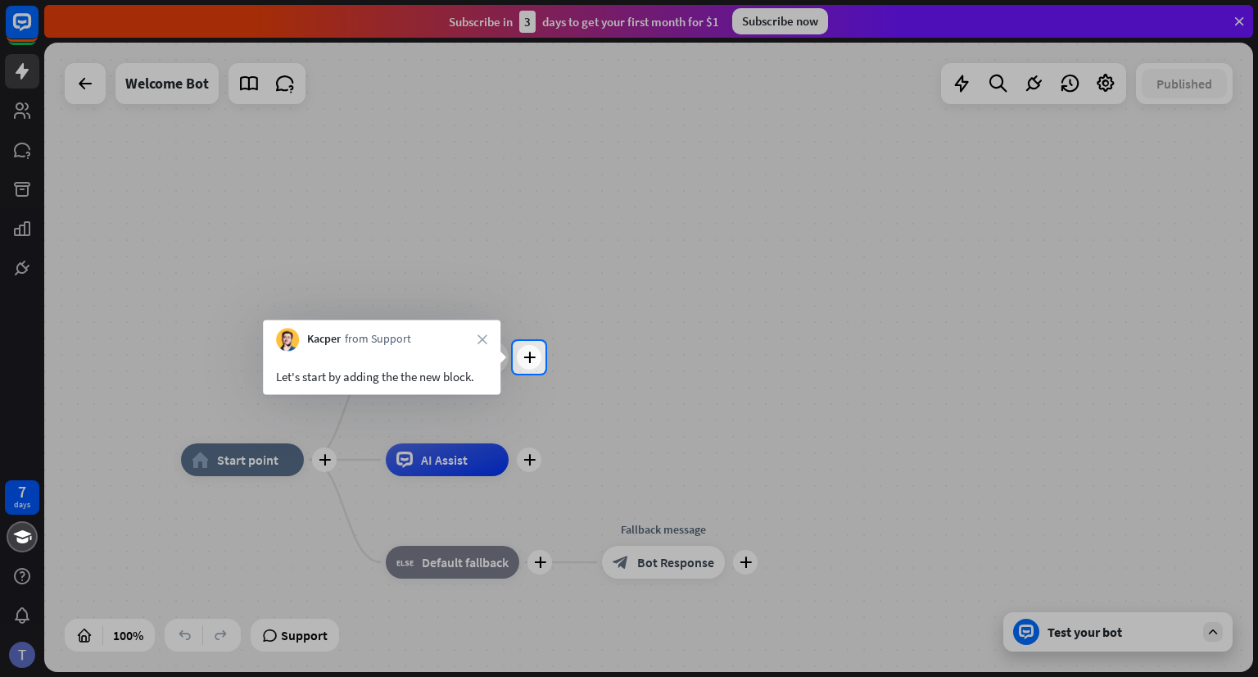
click at [490, 337] on div "Kacper from Support close" at bounding box center [382, 334] width 238 height 31
click at [480, 338] on icon "close" at bounding box center [483, 339] width 10 height 10
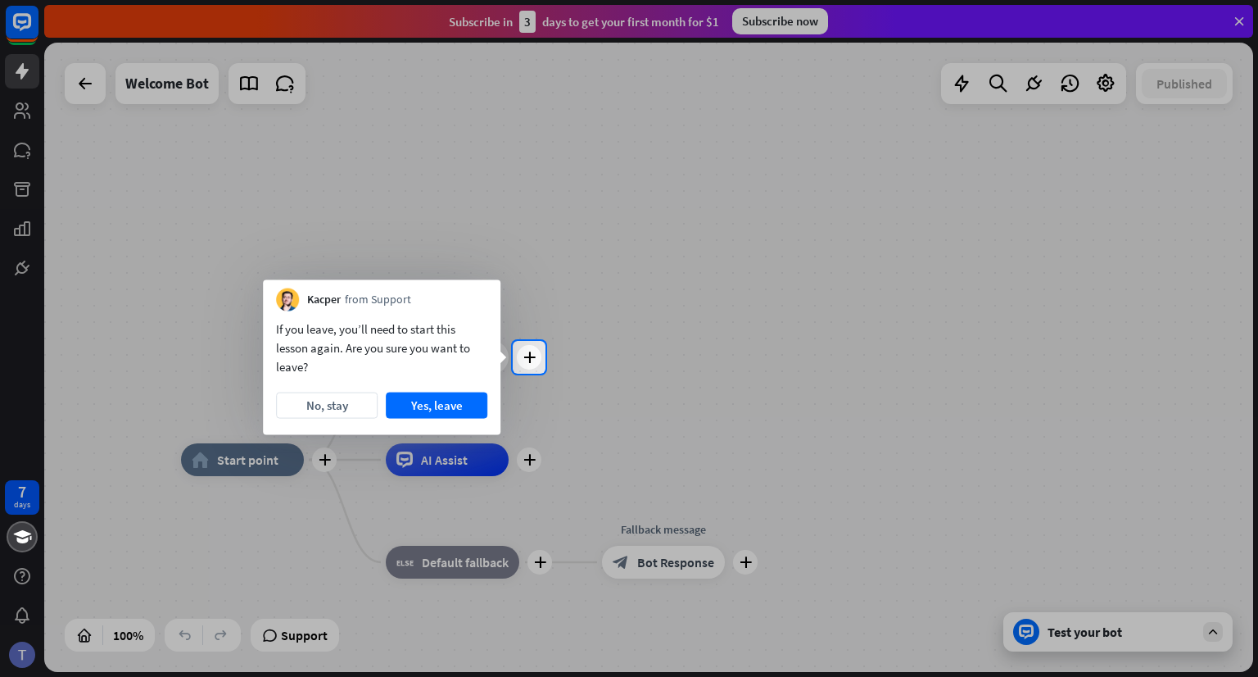
click at [470, 347] on div "If you leave, you’ll need to start this lesson again. Are you sure you want to …" at bounding box center [381, 347] width 211 height 57
click at [428, 409] on button "Yes, leave" at bounding box center [437, 405] width 102 height 26
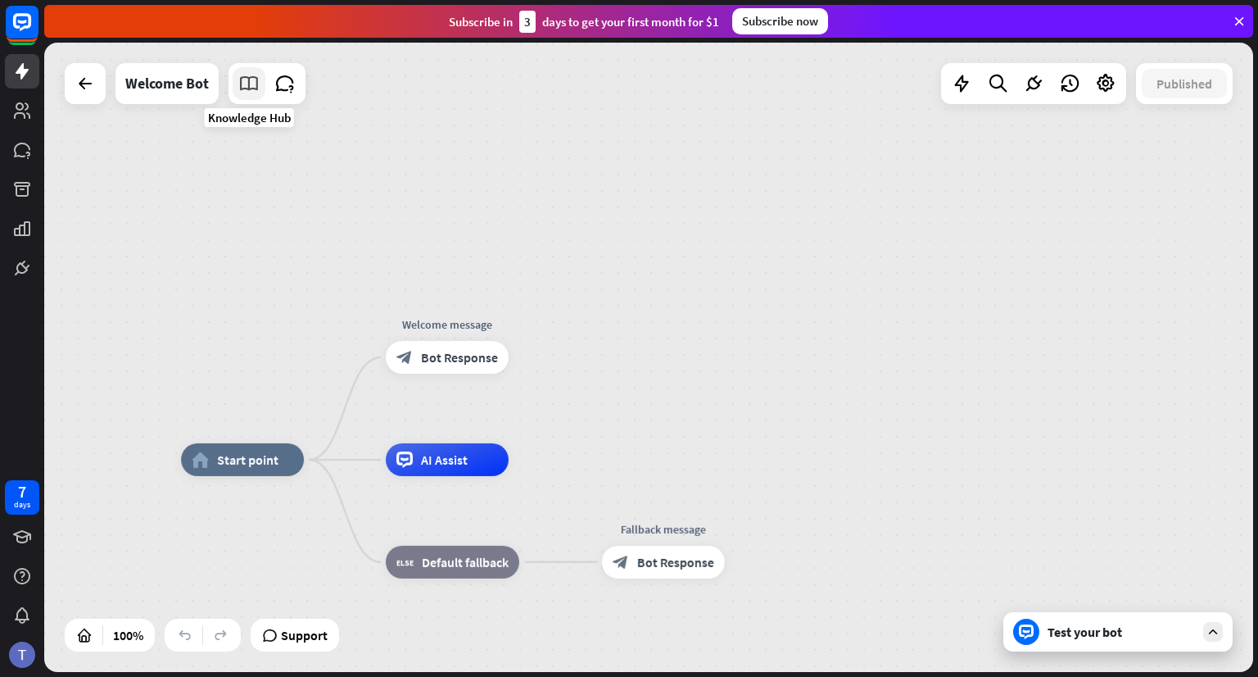
click at [244, 88] on icon at bounding box center [248, 83] width 21 height 21
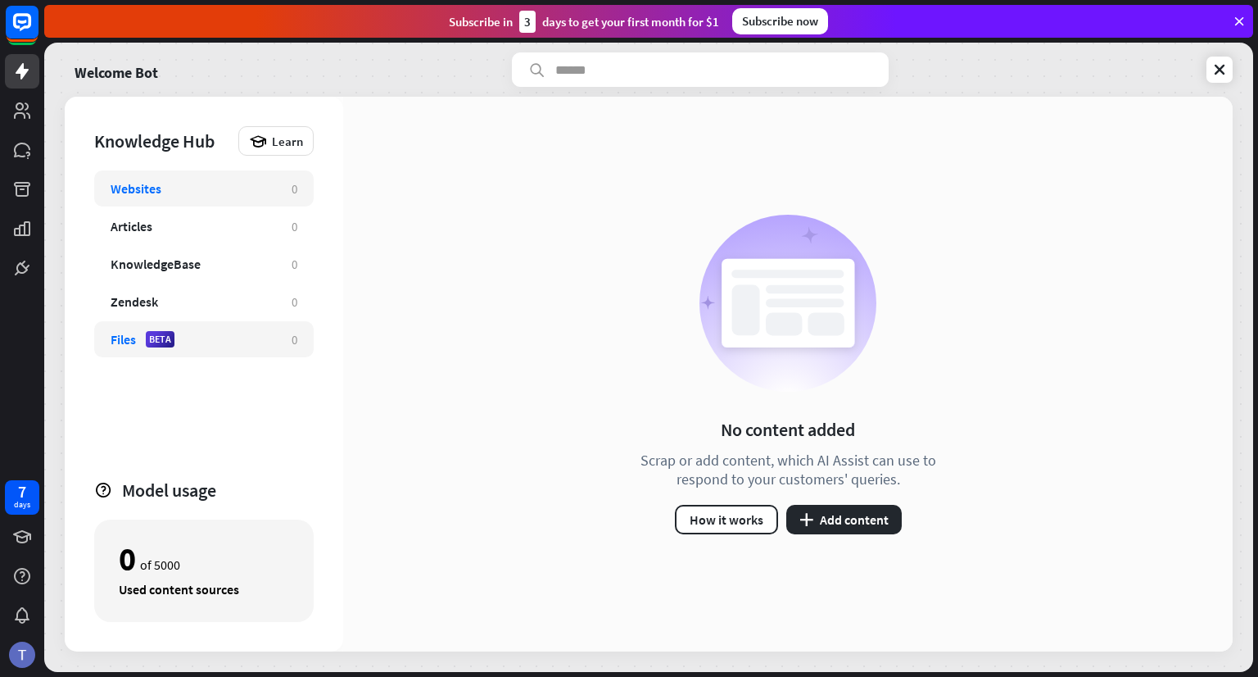
click at [234, 338] on div "Files BETA" at bounding box center [193, 339] width 165 height 16
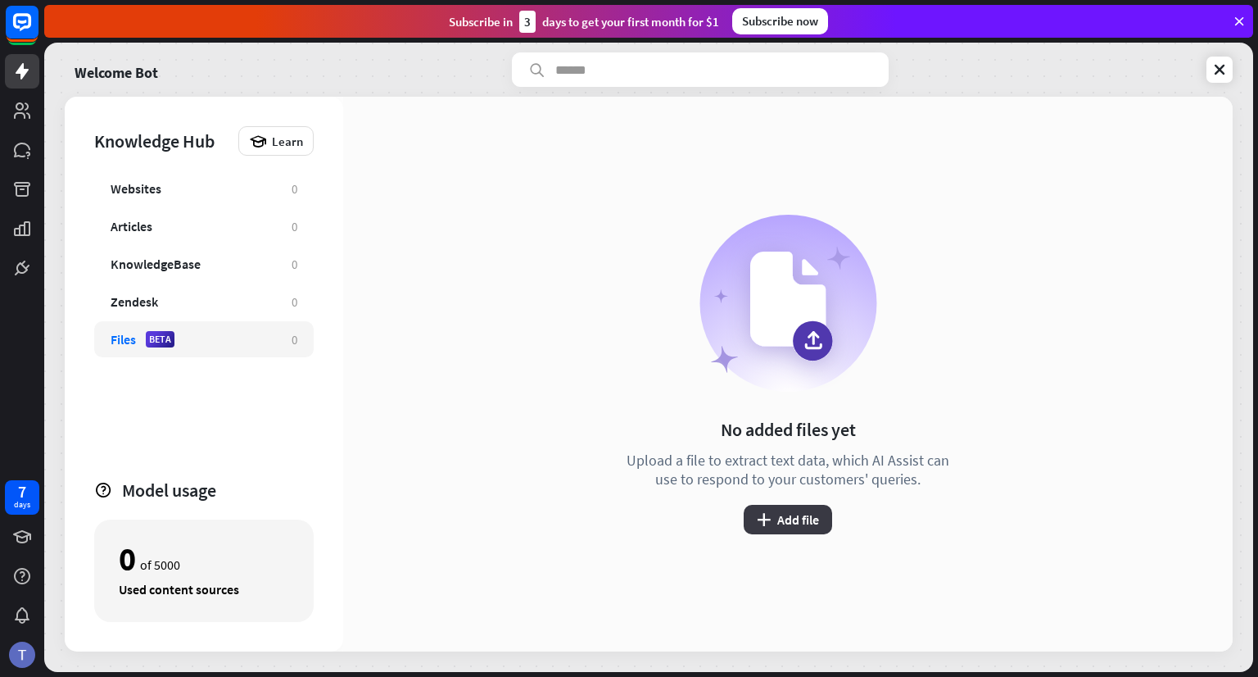
click at [812, 510] on button "plus Add file" at bounding box center [788, 519] width 88 height 29
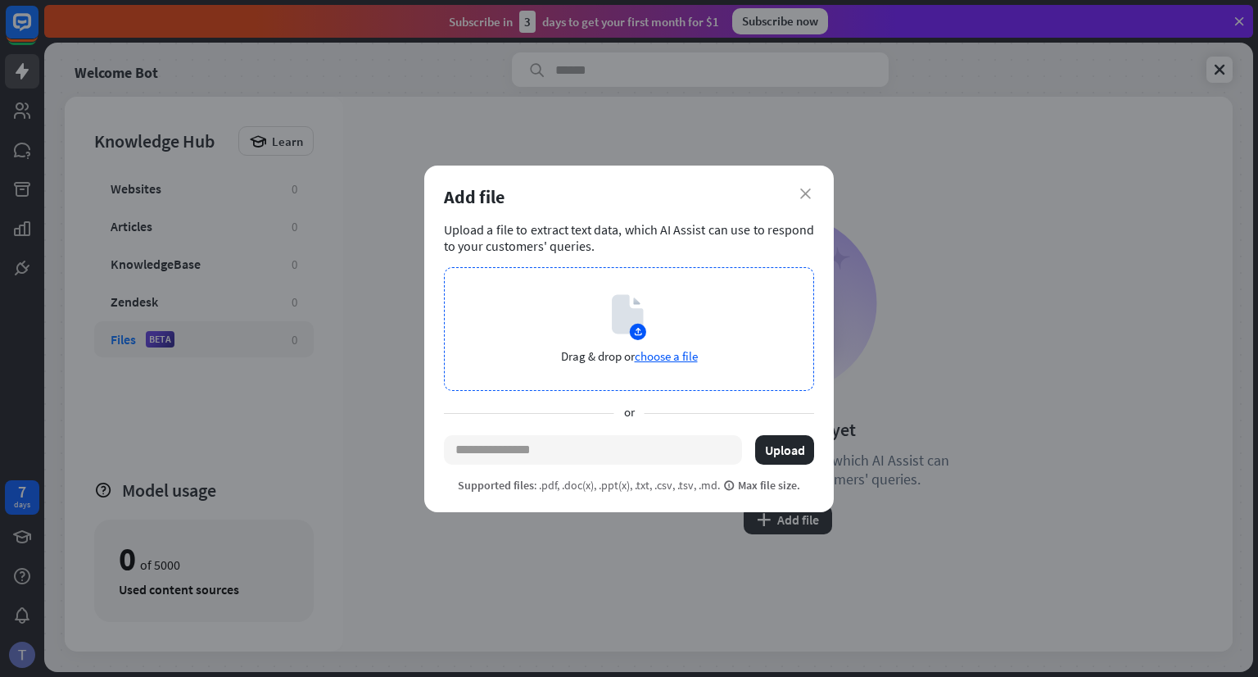
click at [670, 360] on span "choose a file" at bounding box center [666, 356] width 63 height 16
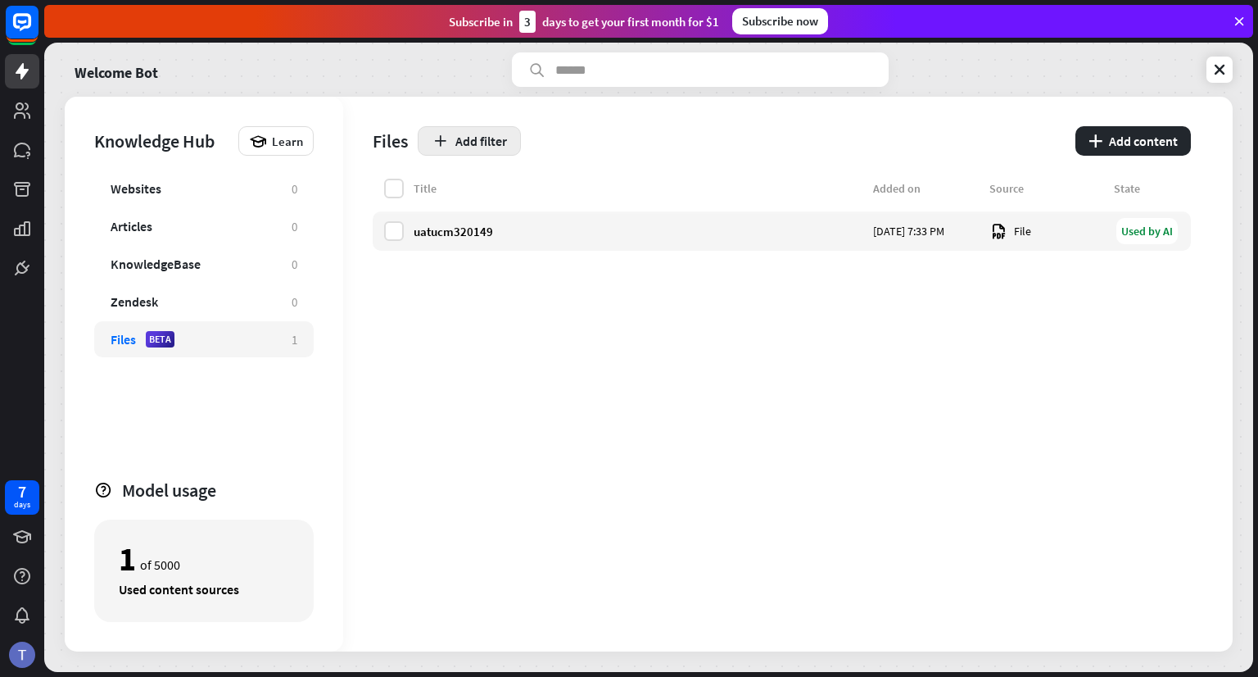
click at [444, 150] on button "Add filter" at bounding box center [469, 140] width 103 height 29
click at [662, 161] on div "Files Add filter plus Add content" at bounding box center [782, 138] width 818 height 82
click at [467, 130] on button "Add filter" at bounding box center [469, 140] width 103 height 29
click at [490, 184] on div "globe Status" at bounding box center [479, 181] width 70 height 29
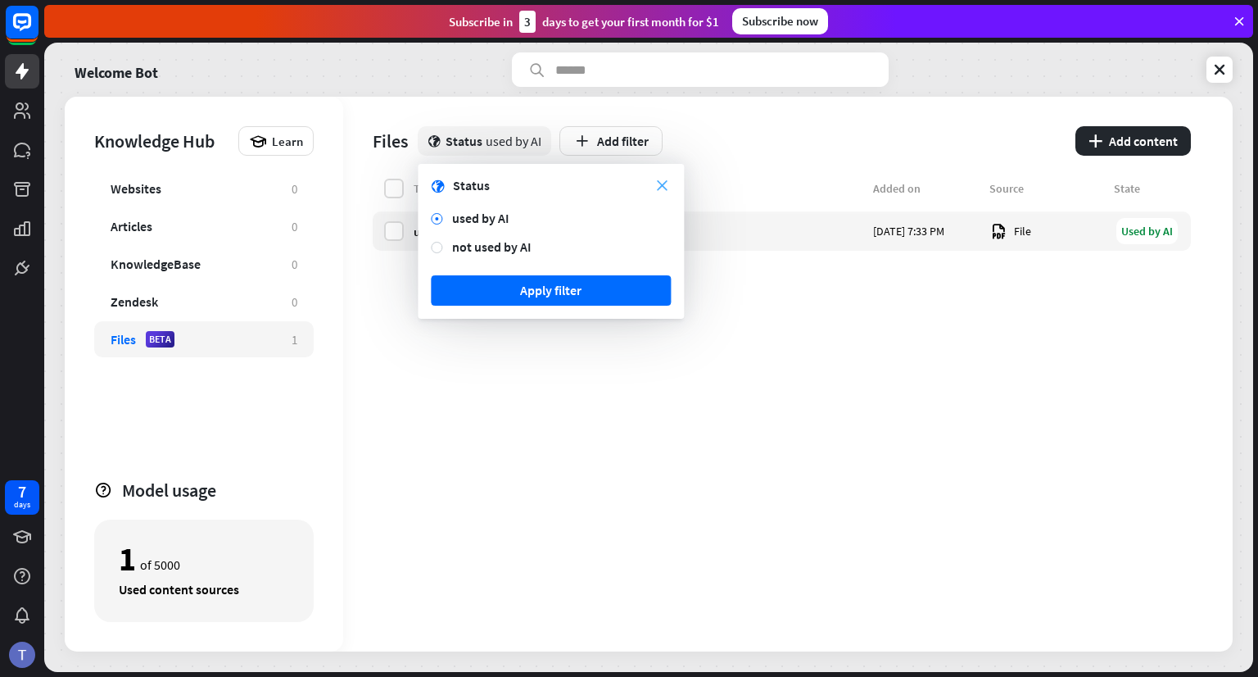
click at [663, 188] on icon "close" at bounding box center [662, 185] width 11 height 11
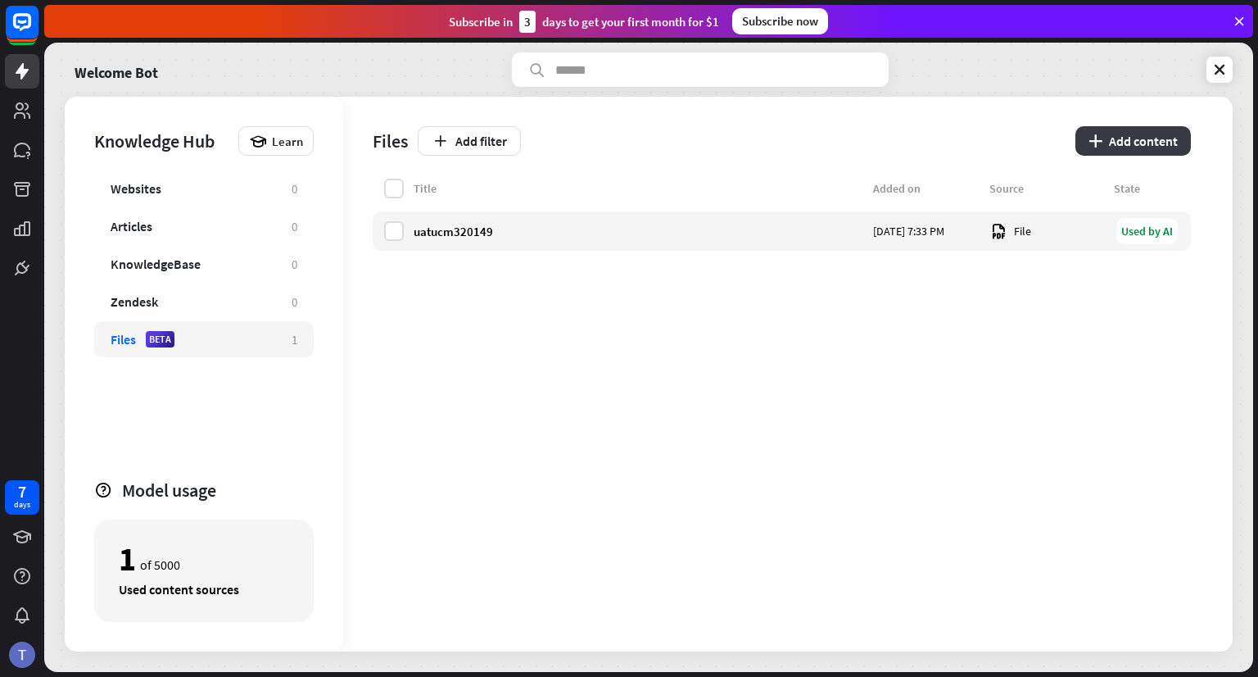
click at [1125, 142] on button "plus Add content" at bounding box center [1132, 140] width 115 height 29
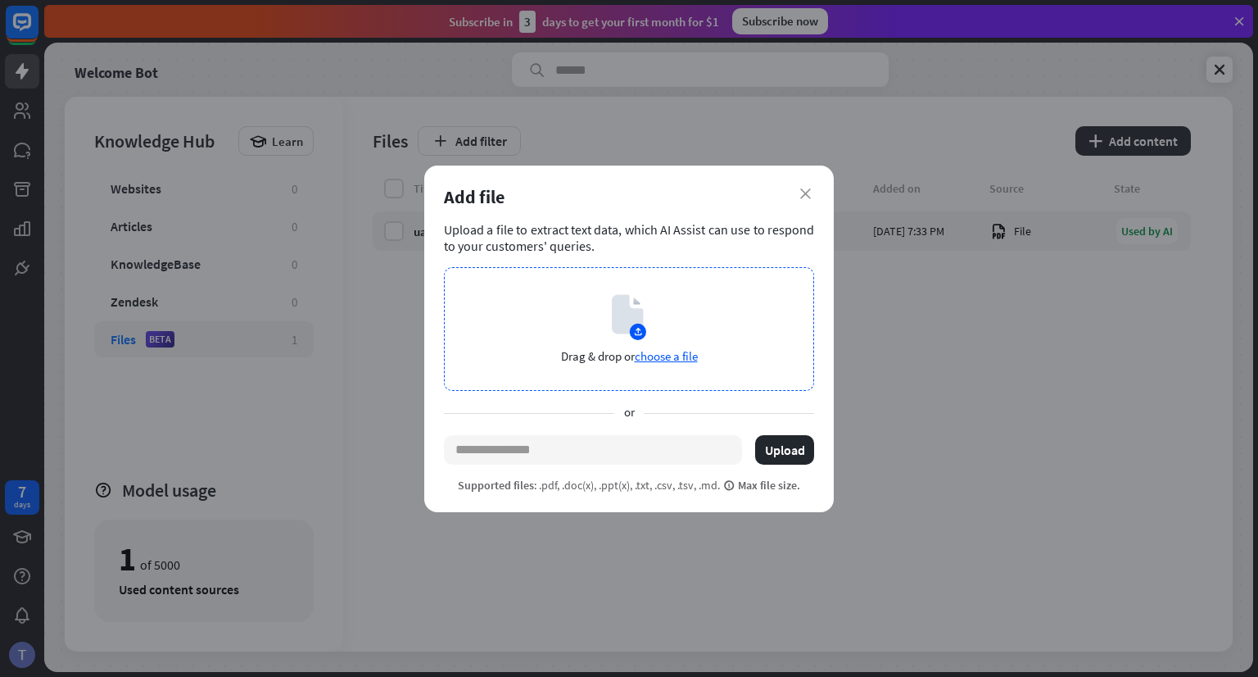
click at [662, 357] on span "choose a file" at bounding box center [666, 356] width 63 height 16
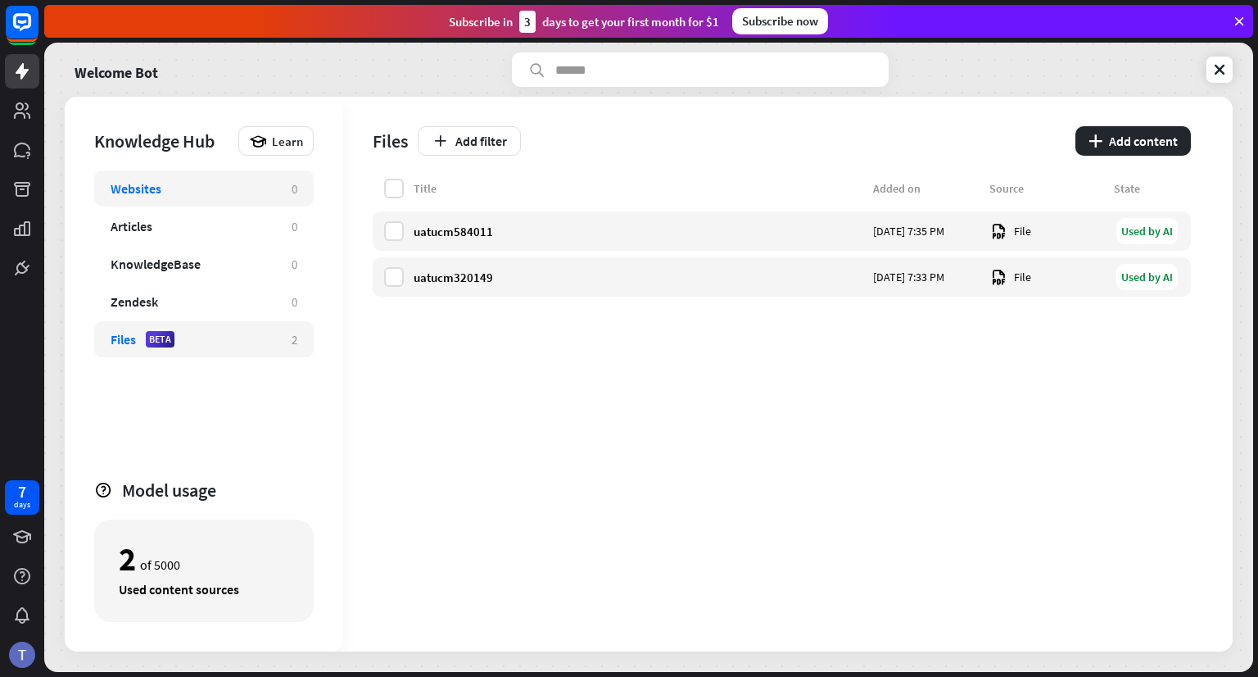
click at [179, 204] on div "Websites 0" at bounding box center [204, 188] width 220 height 36
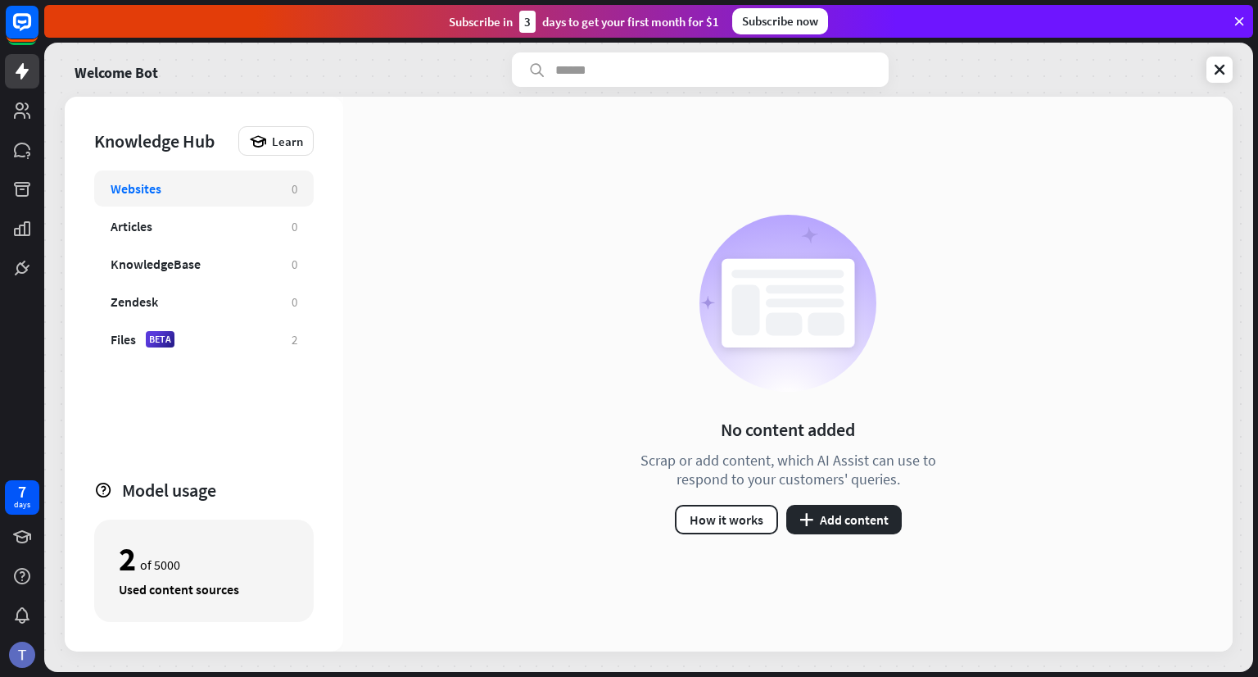
click at [645, 392] on div "No content added Scrap or add content, which AI Assist can use to respond to yo…" at bounding box center [788, 374] width 336 height 319
click at [249, 262] on div "KnowledgeBase" at bounding box center [193, 264] width 165 height 16
click at [175, 268] on div "KnowledgeBase" at bounding box center [156, 264] width 90 height 16
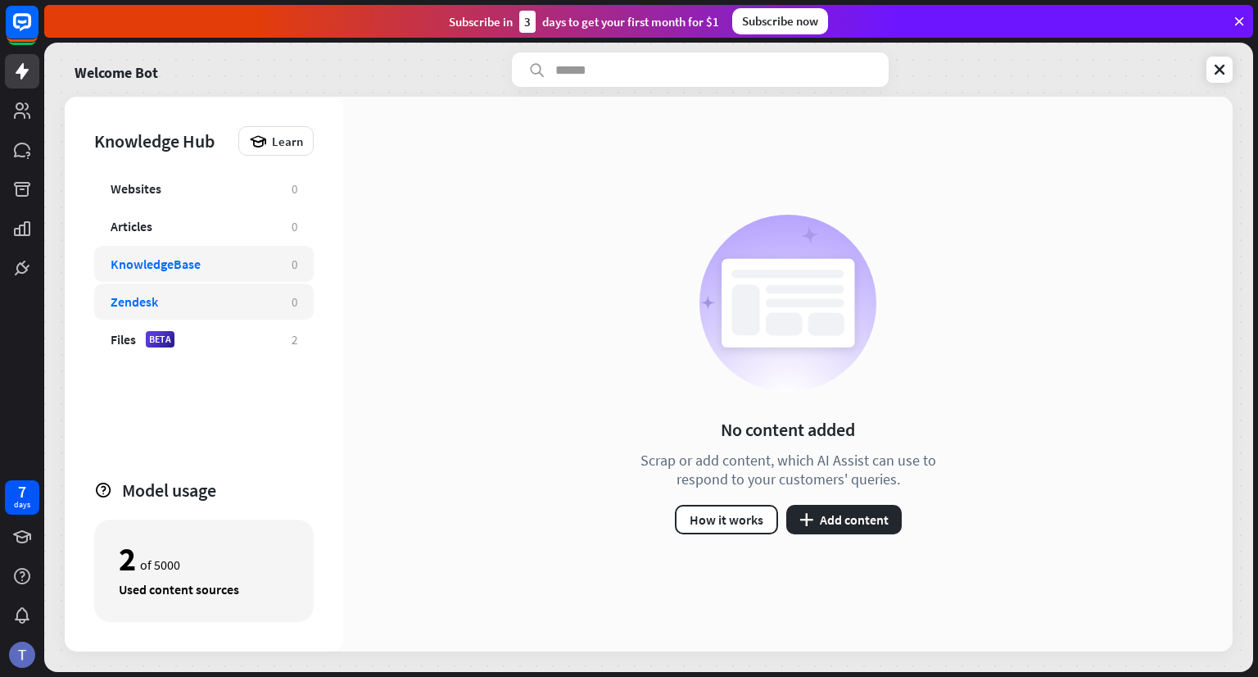
click at [165, 298] on div "Zendesk" at bounding box center [193, 301] width 165 height 16
click at [167, 269] on div "KnowledgeBase" at bounding box center [156, 264] width 90 height 16
click at [871, 537] on div "No content added Scrap or add content, which AI Assist can use to respond to yo…" at bounding box center [787, 374] width 889 height 554
click at [854, 512] on button "plus Add content" at bounding box center [843, 519] width 115 height 29
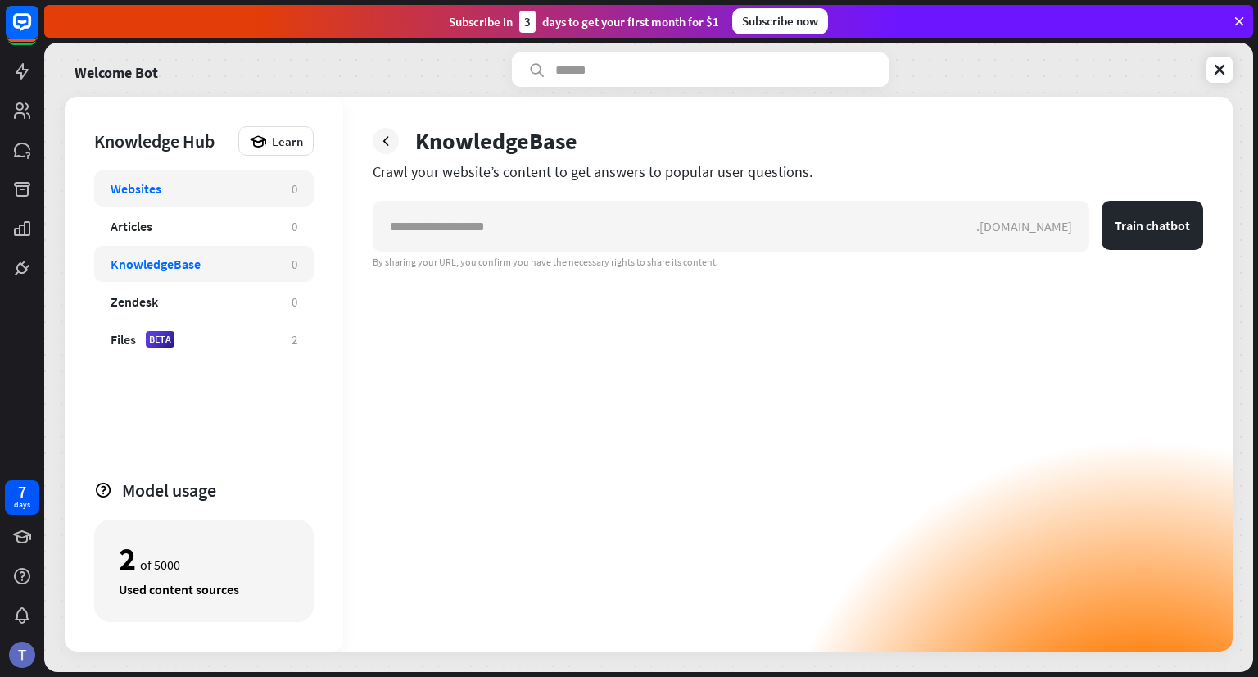
click at [206, 196] on div "Websites" at bounding box center [193, 188] width 165 height 16
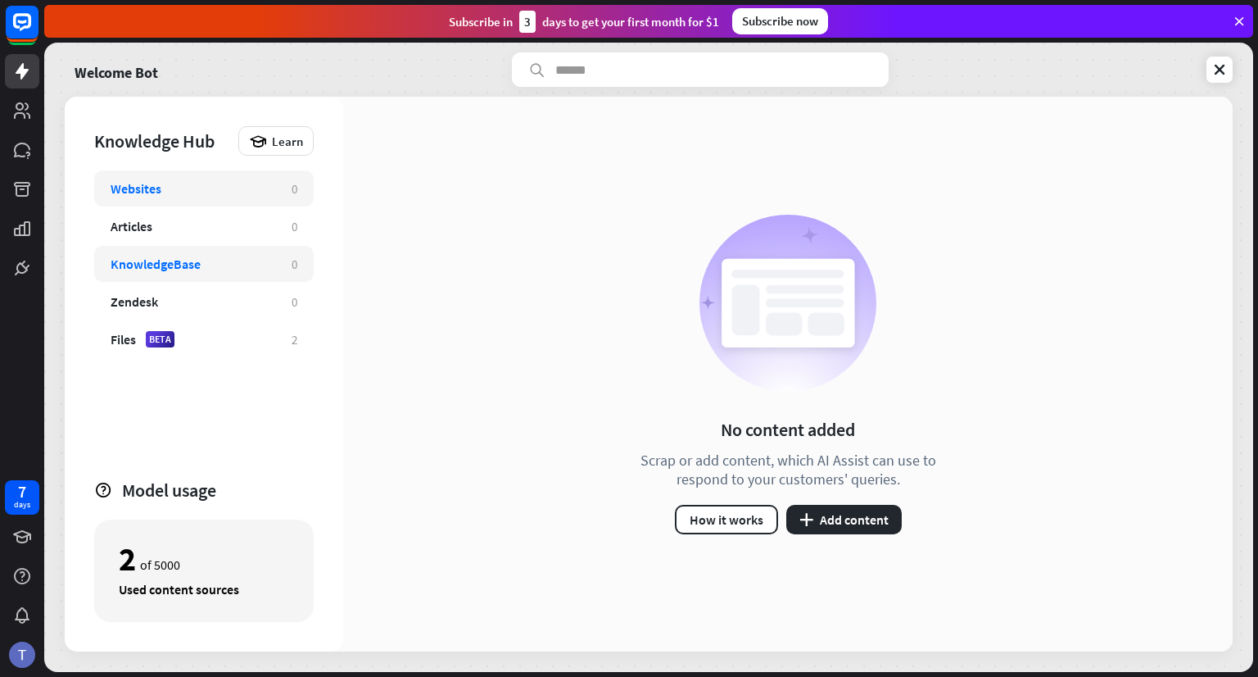
click at [210, 256] on div "KnowledgeBase" at bounding box center [193, 264] width 165 height 16
click at [809, 510] on button "plus Add content" at bounding box center [843, 519] width 115 height 29
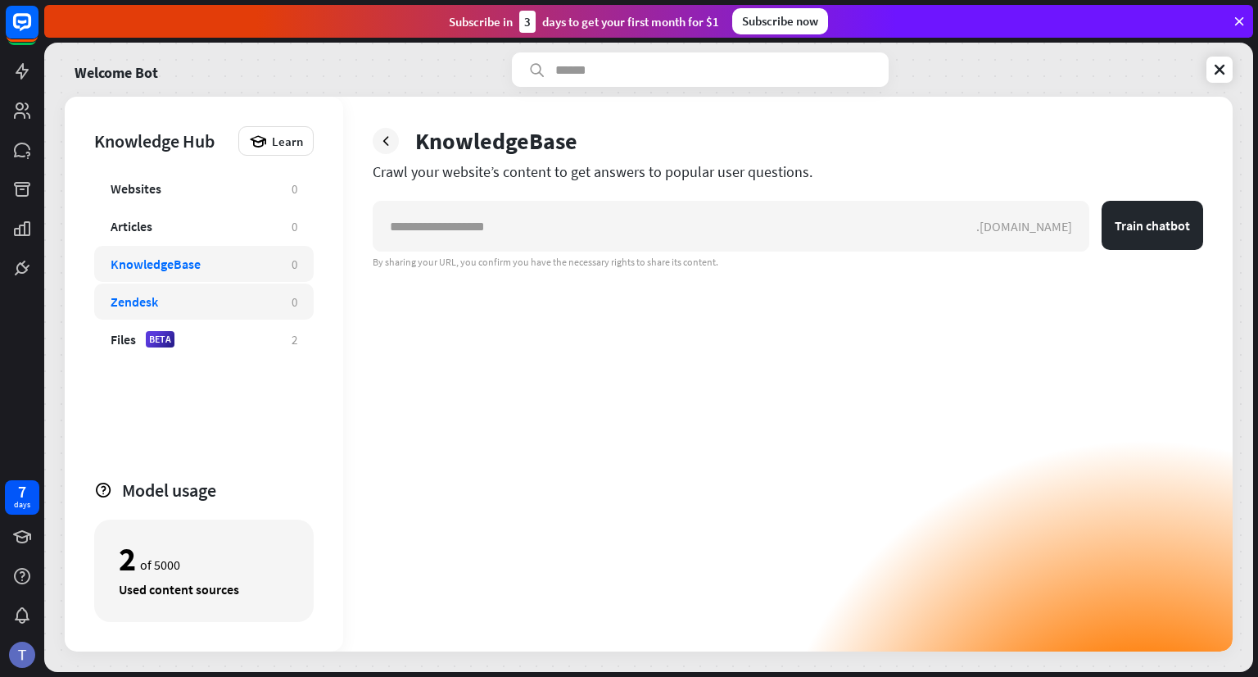
click at [218, 302] on div "Zendesk" at bounding box center [193, 301] width 165 height 16
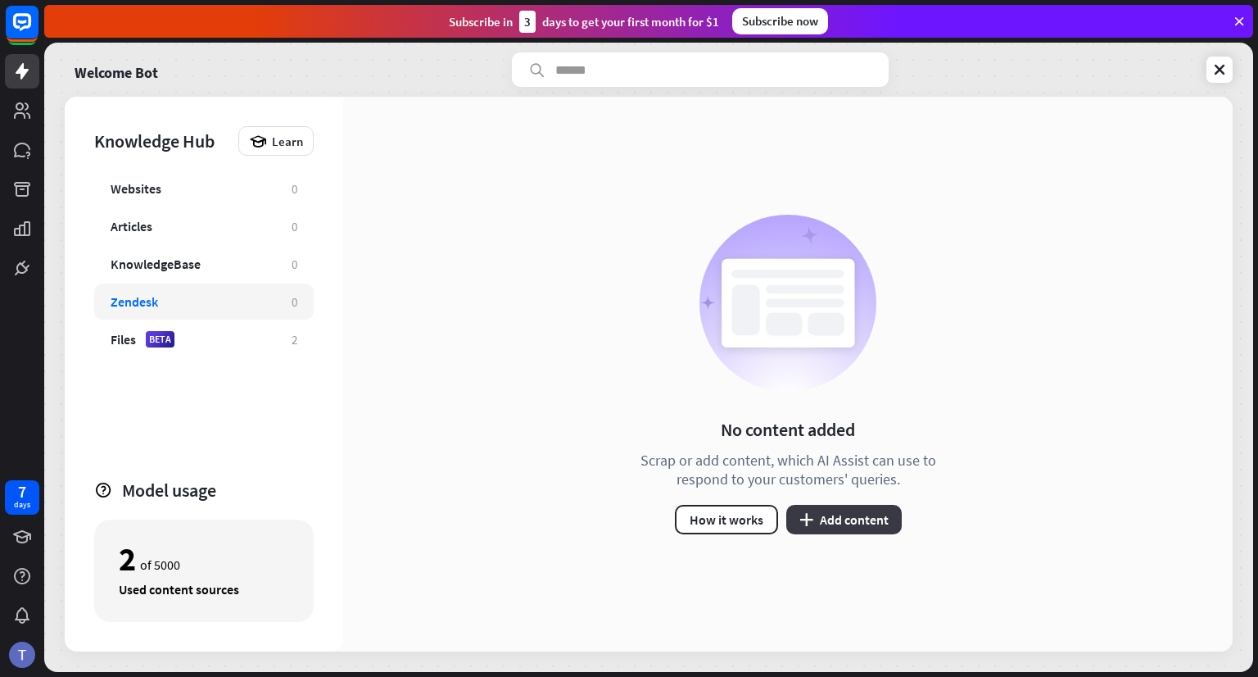
click at [849, 525] on button "plus Add content" at bounding box center [843, 519] width 115 height 29
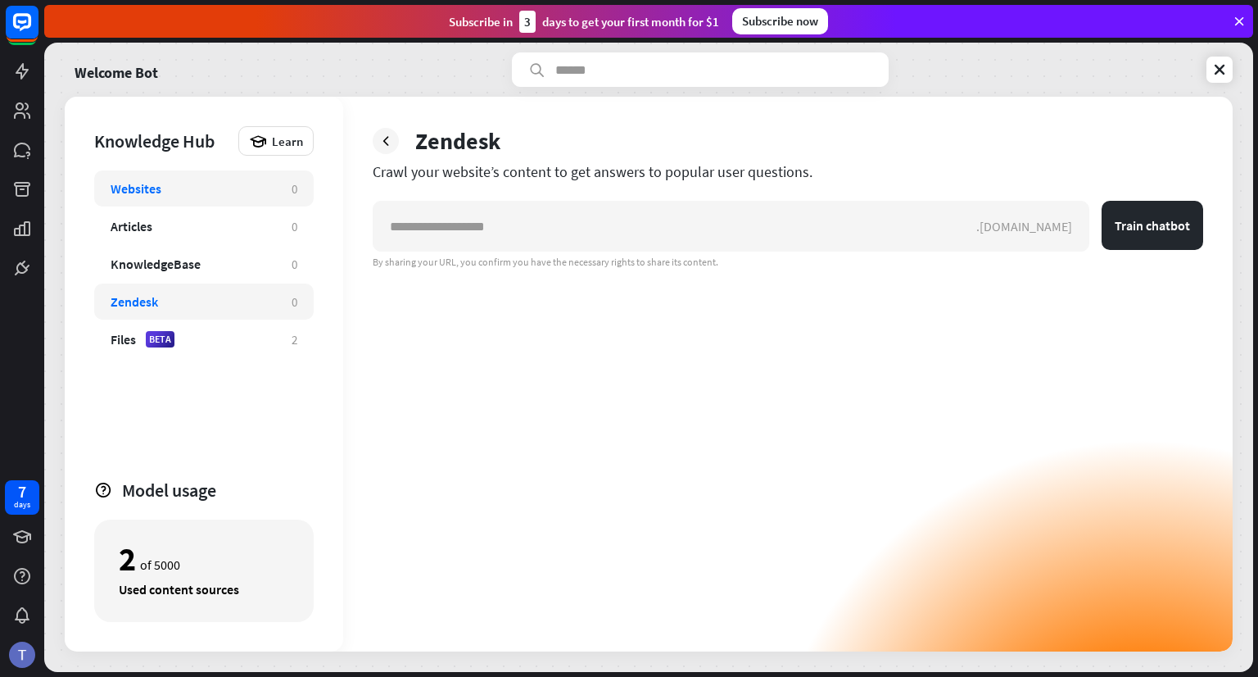
click at [235, 188] on div "Websites" at bounding box center [193, 188] width 165 height 16
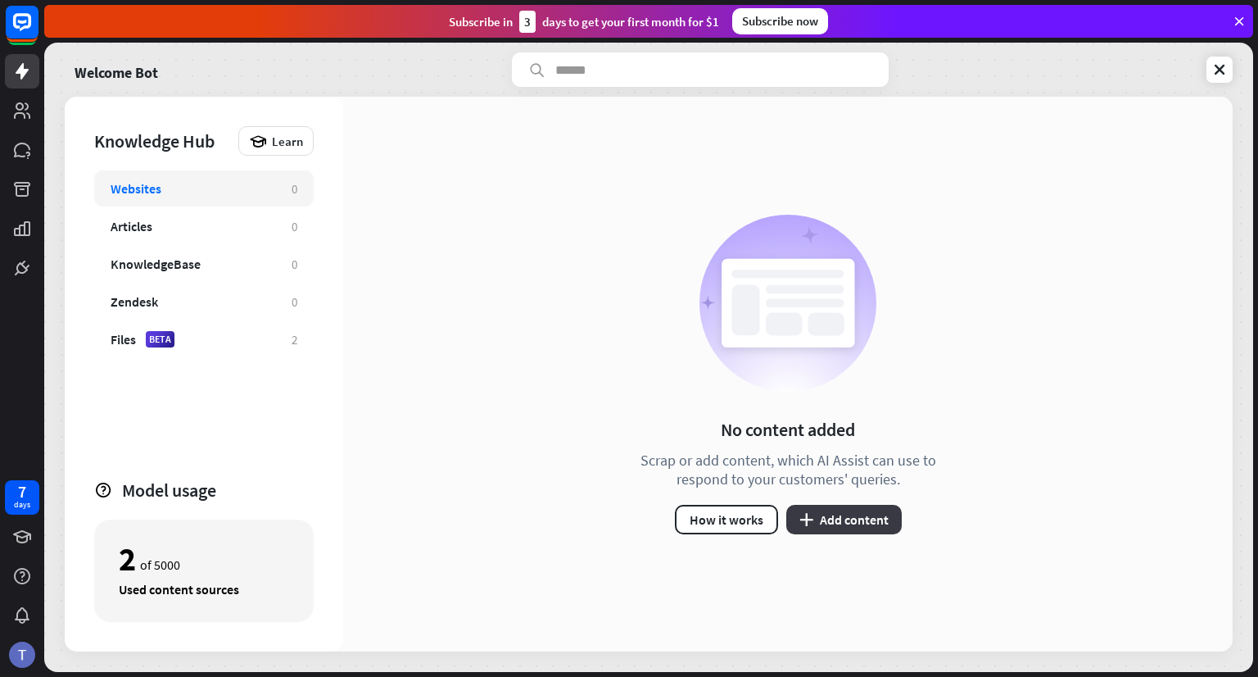
click at [846, 525] on button "plus Add content" at bounding box center [843, 519] width 115 height 29
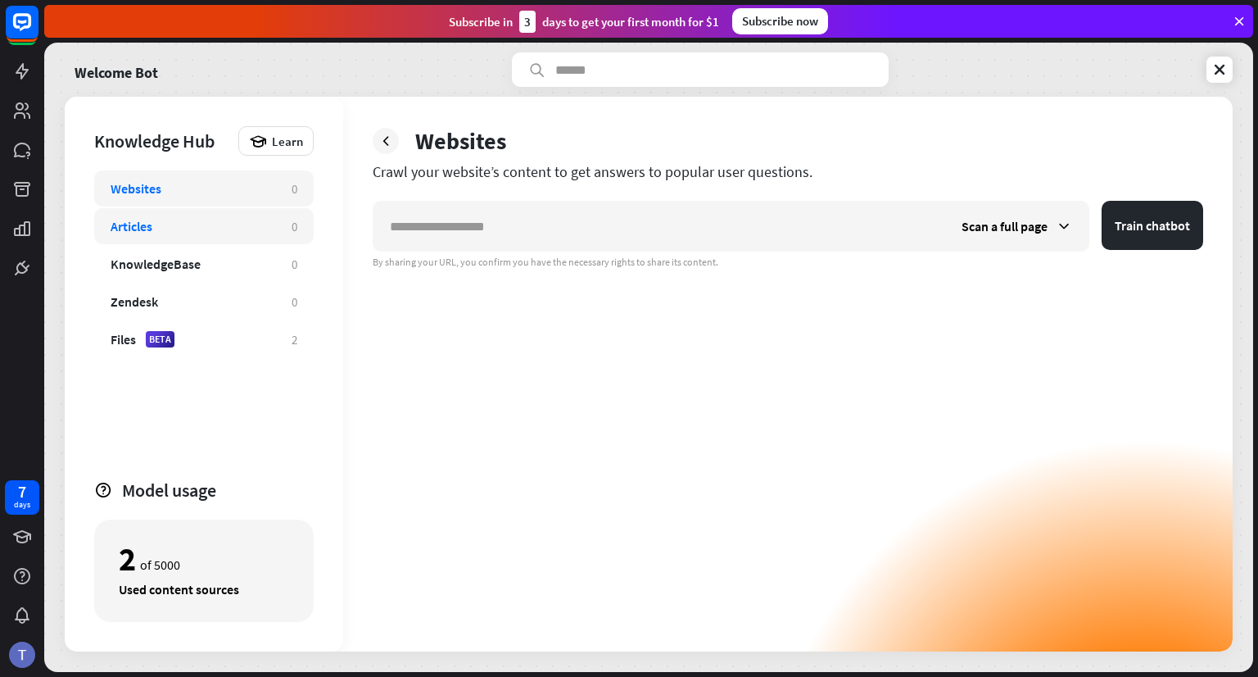
click at [234, 231] on div "Articles" at bounding box center [193, 226] width 165 height 16
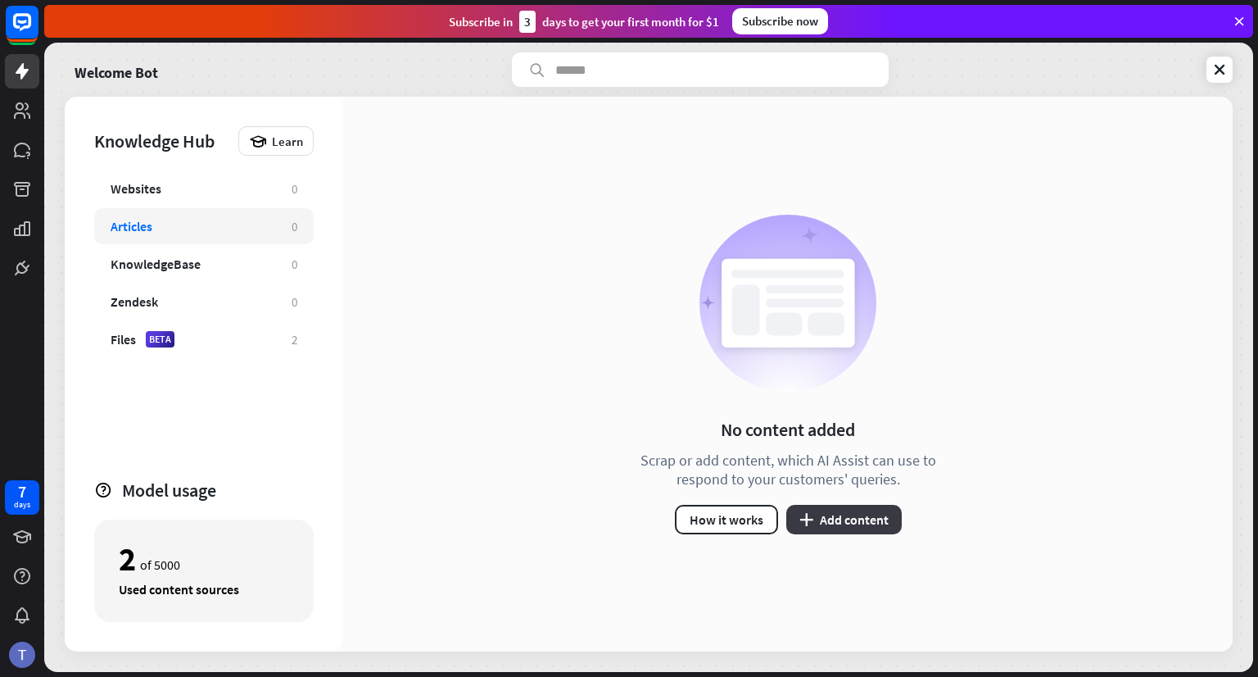
click at [837, 511] on button "plus Add content" at bounding box center [843, 519] width 115 height 29
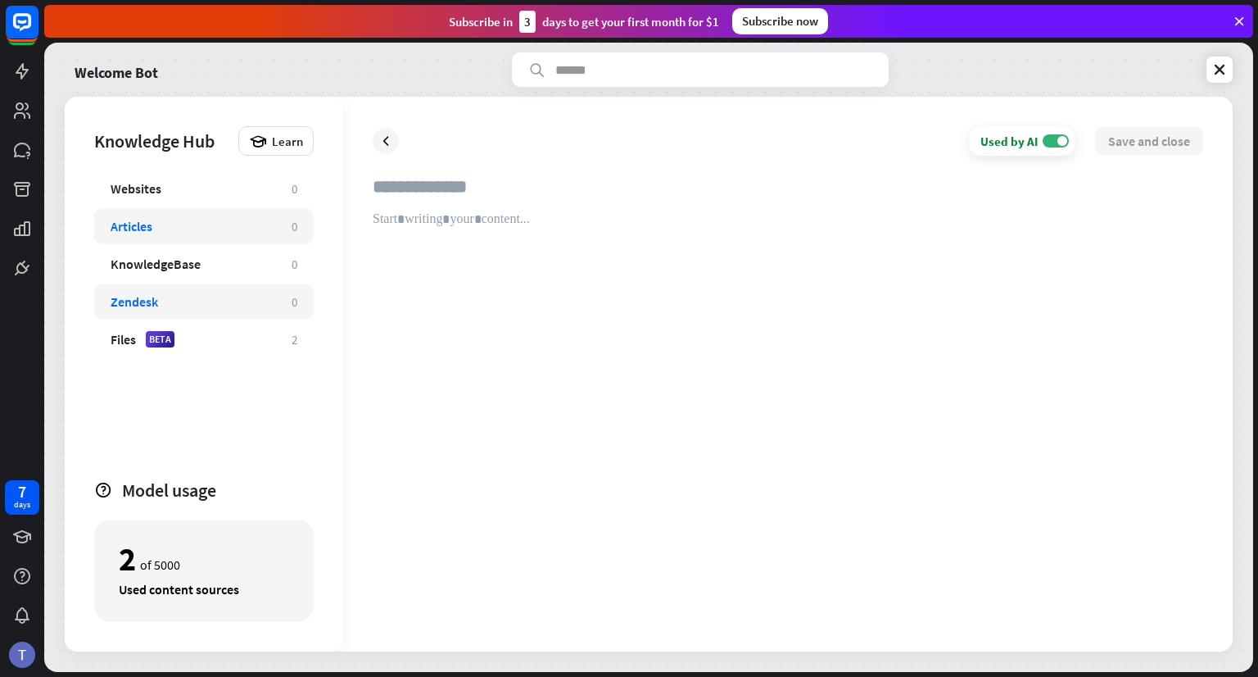
click at [181, 306] on div "Zendesk" at bounding box center [193, 301] width 165 height 16
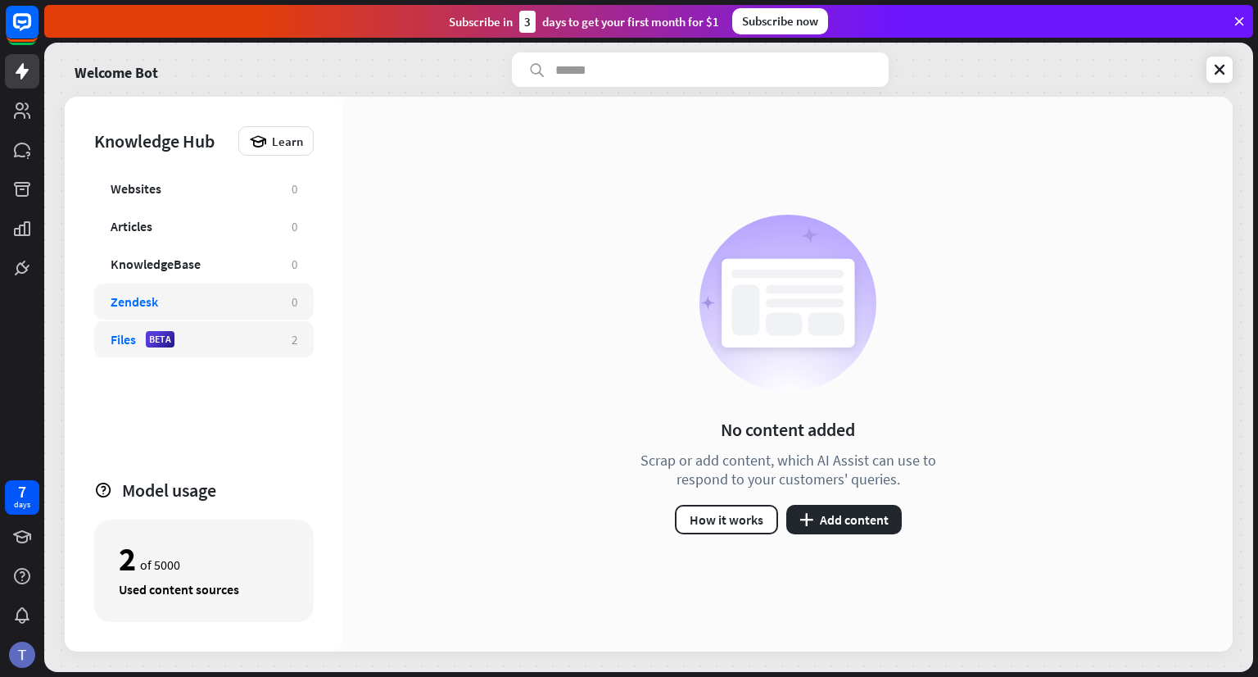
click at [199, 331] on div "Files BETA" at bounding box center [193, 339] width 165 height 16
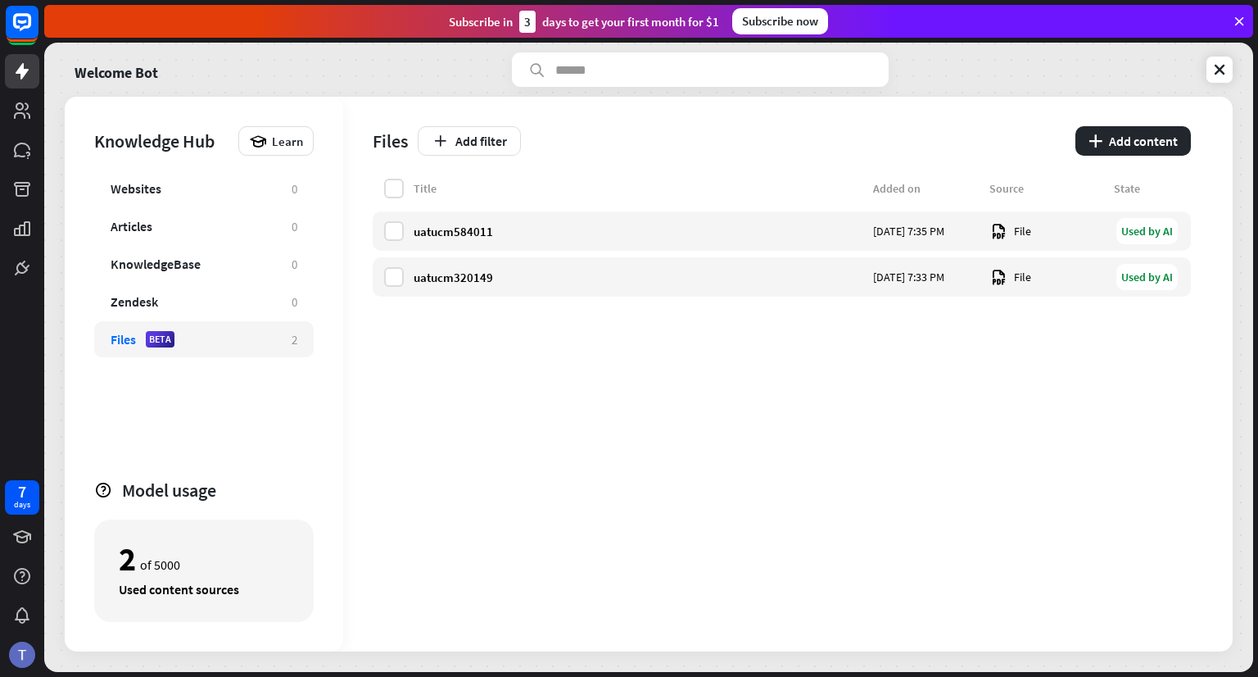
click at [518, 478] on div "Title Added on Source State uatucm584011 [DATE] 7:35 PM File Used by AI uatucm3…" at bounding box center [782, 415] width 818 height 473
click at [14, 82] on link at bounding box center [22, 71] width 34 height 34
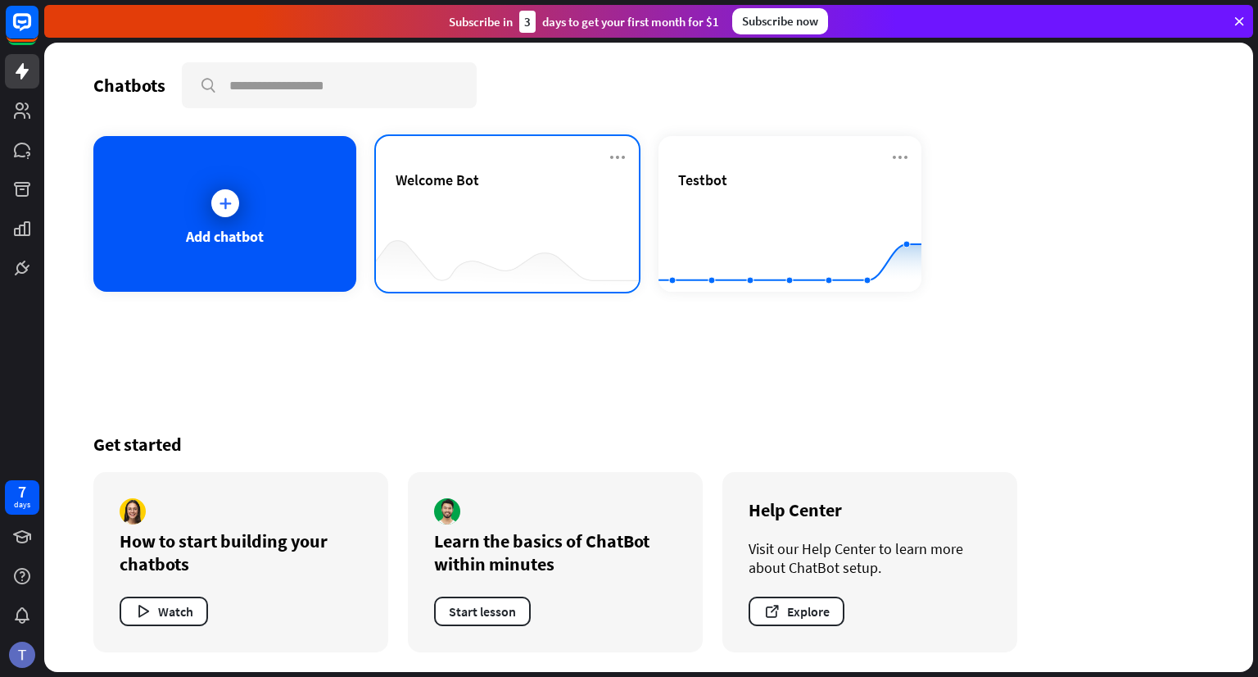
click at [606, 285] on div at bounding box center [507, 259] width 263 height 63
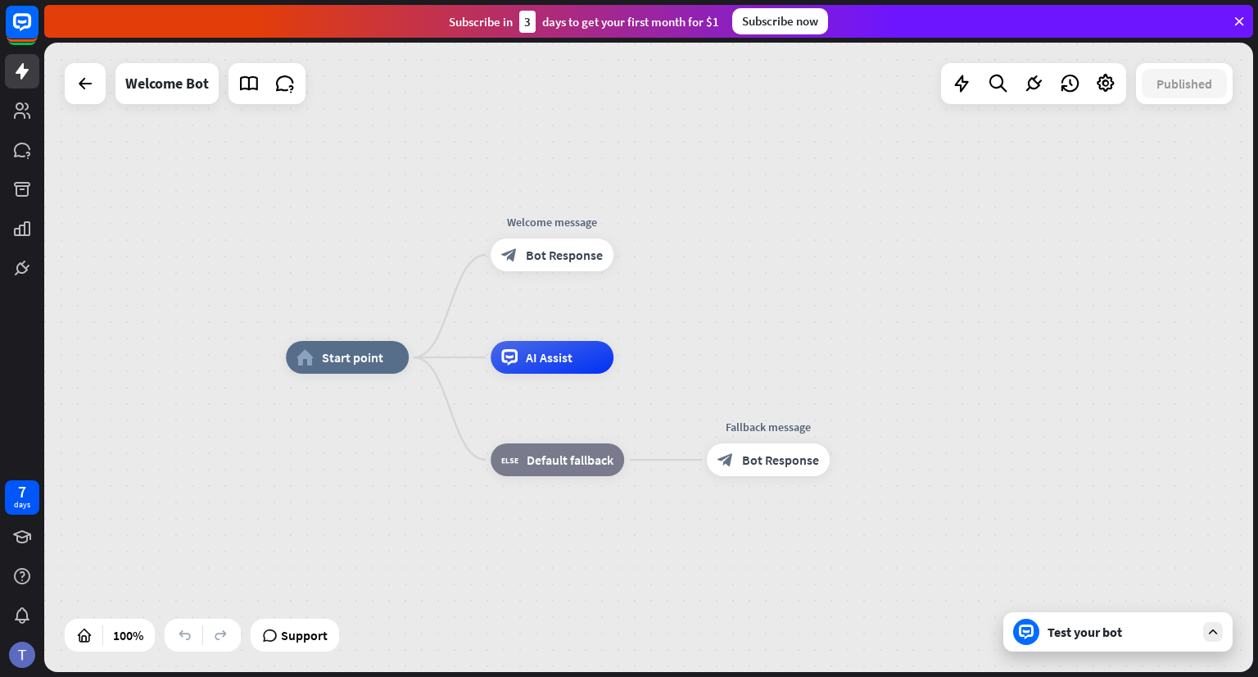
click at [1092, 627] on div "Test your bot" at bounding box center [1121, 631] width 147 height 16
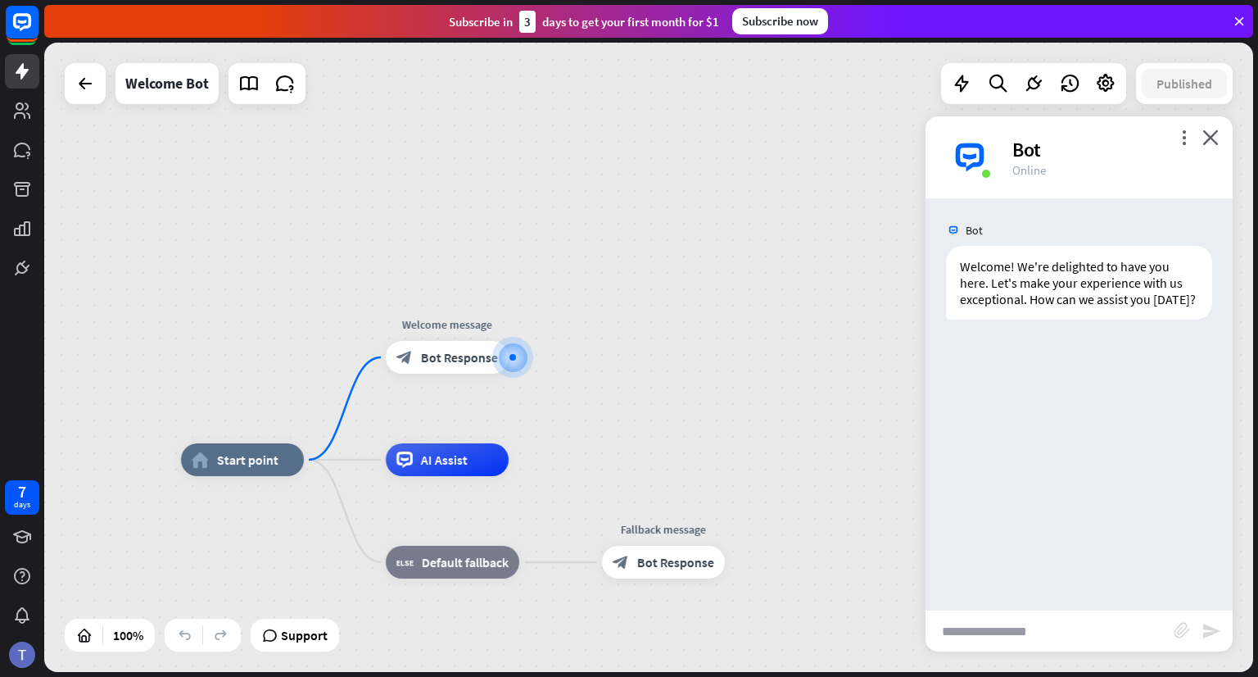
click at [1025, 620] on input "text" at bounding box center [1050, 630] width 248 height 41
paste input "**********"
type input "**********"
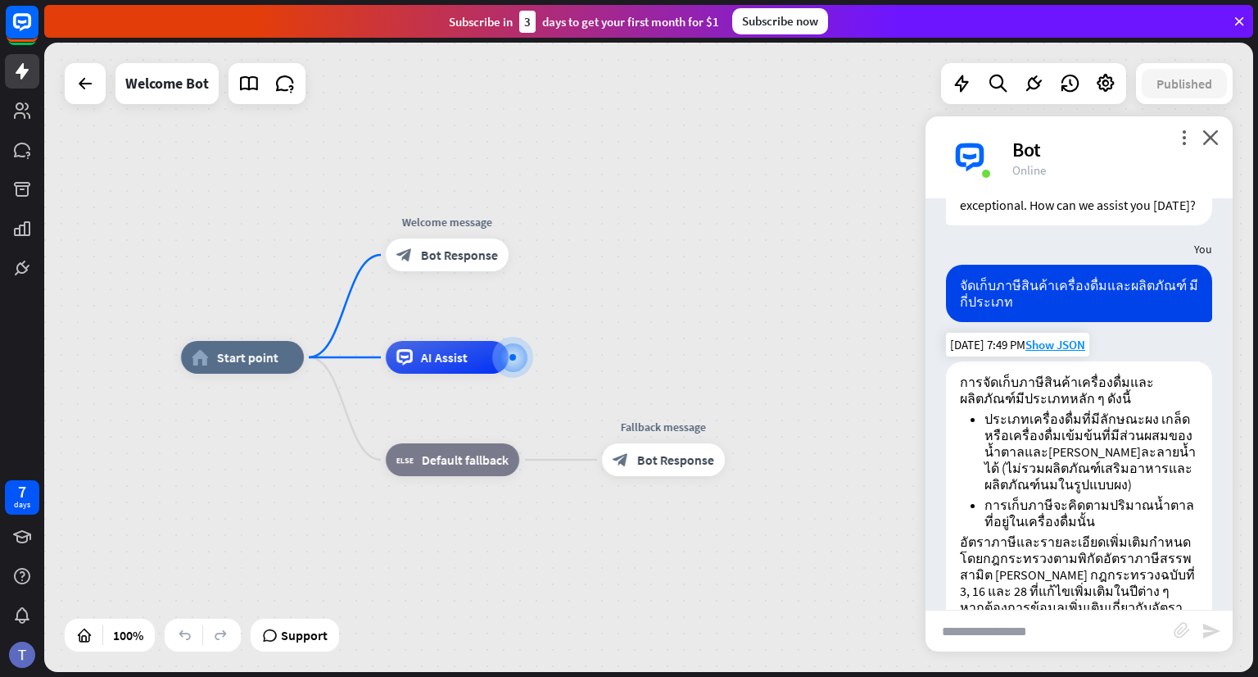
scroll to position [170, 0]
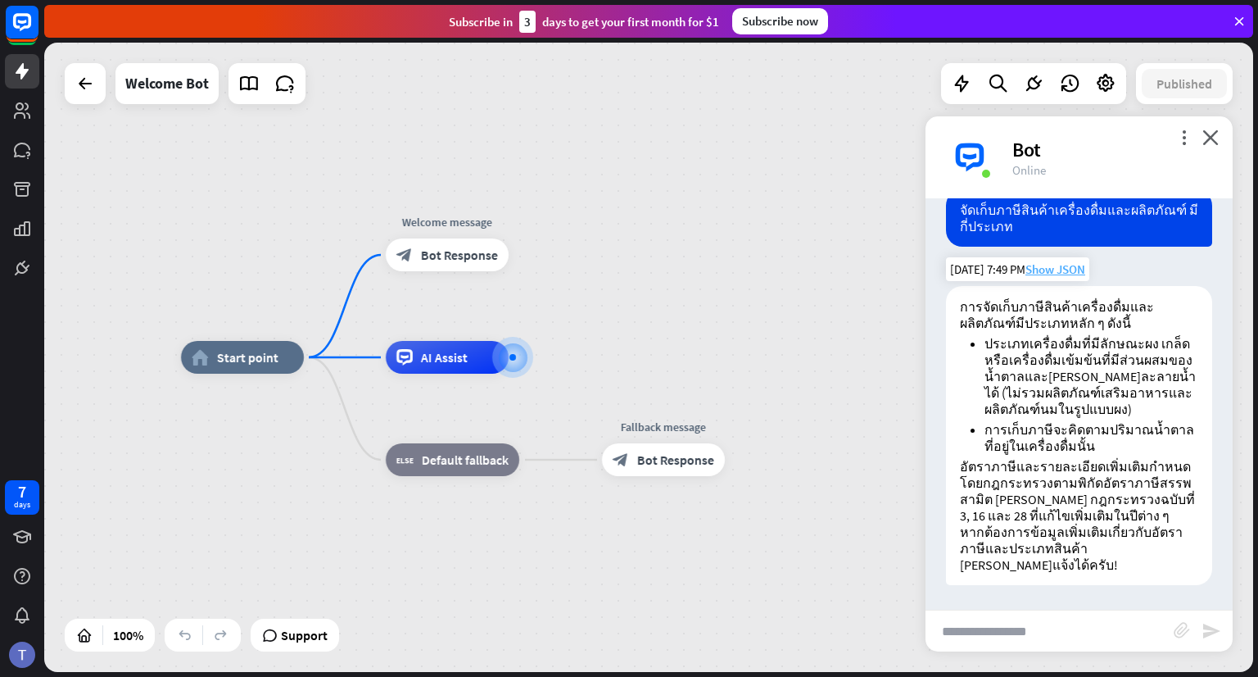
click at [1055, 277] on span "Show JSON" at bounding box center [1055, 269] width 60 height 16
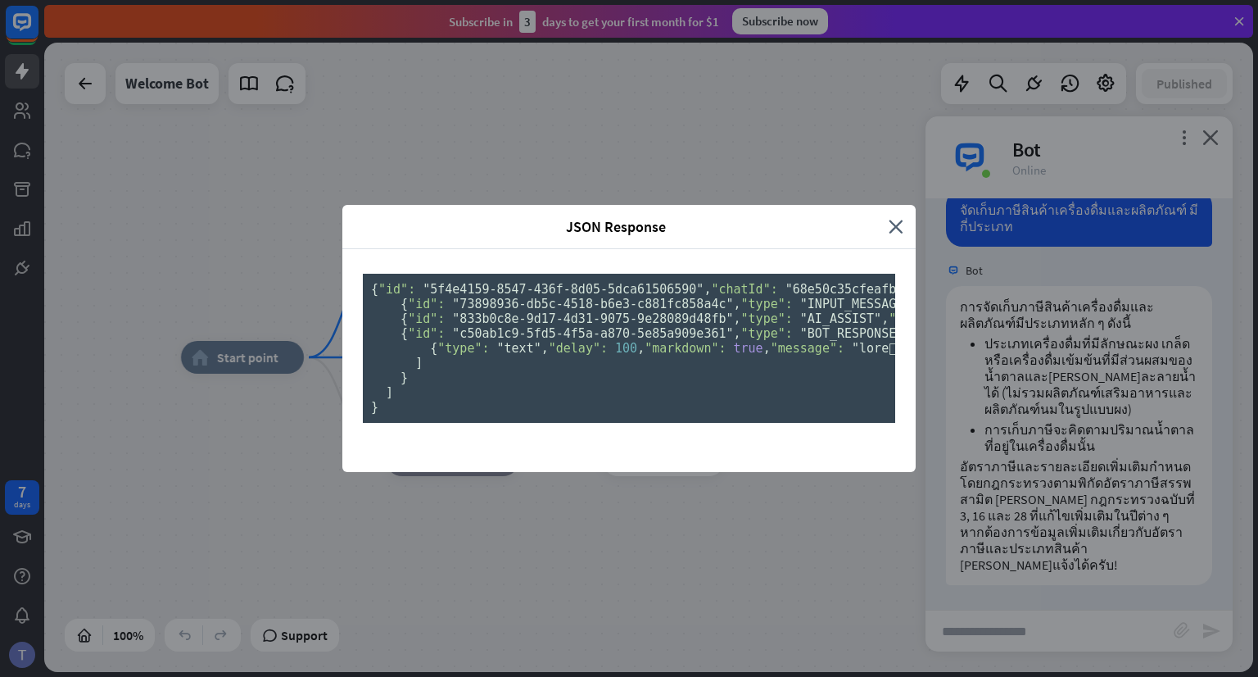
scroll to position [86, 0]
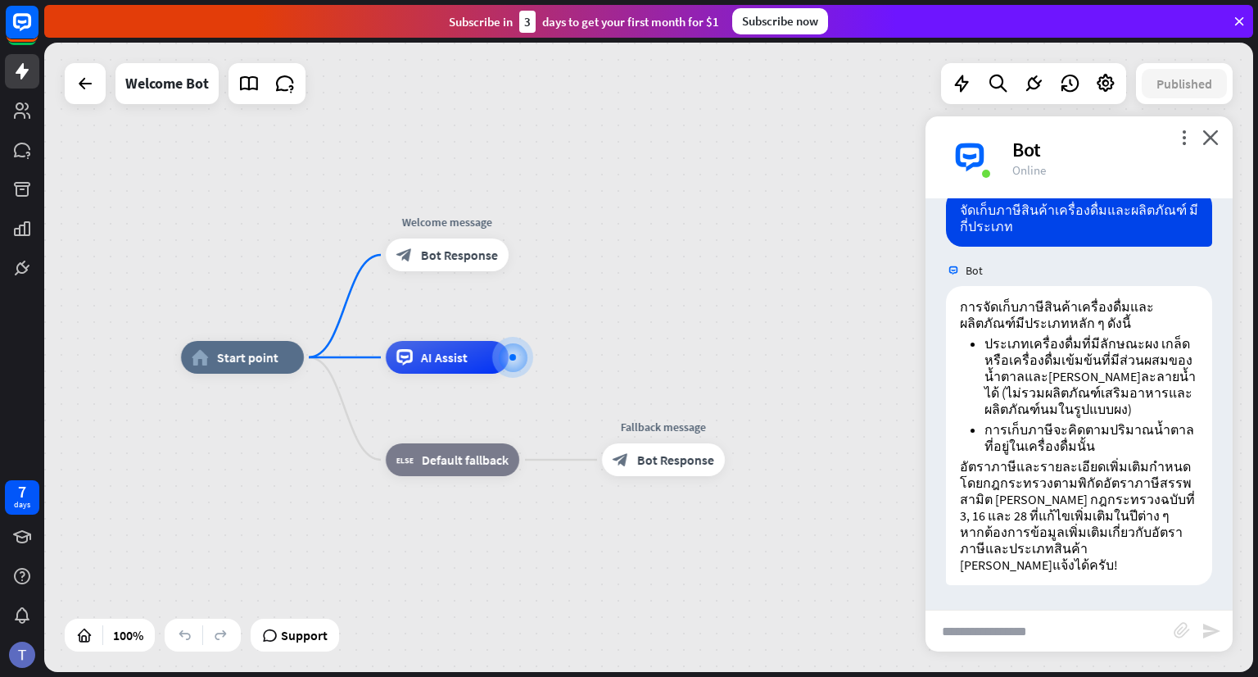
click at [1012, 633] on input "text" at bounding box center [1050, 630] width 248 height 41
paste input "**********"
type input "**********"
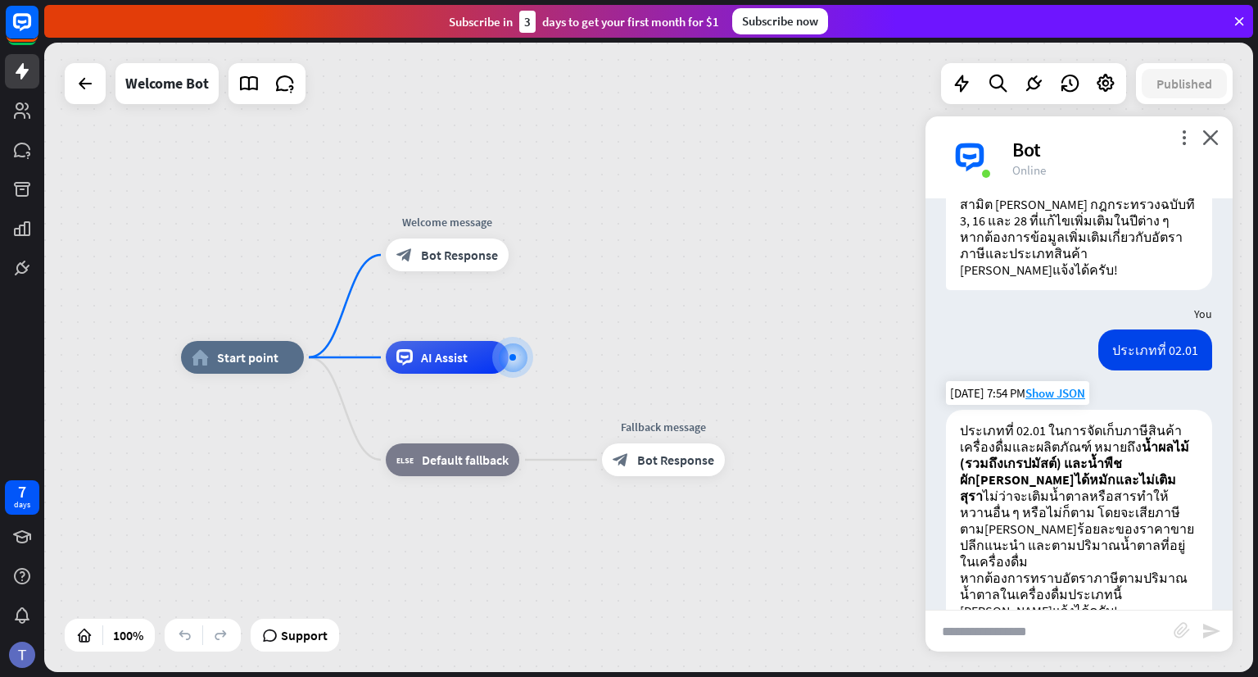
scroll to position [494, 0]
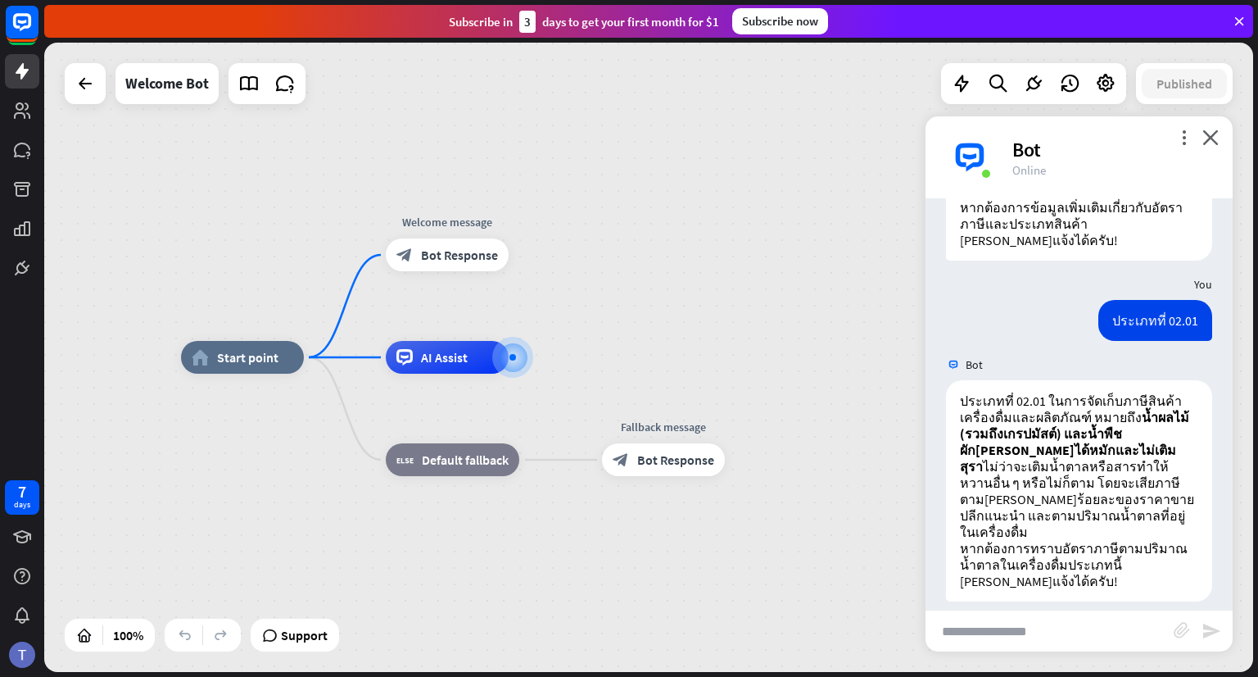
click at [1063, 632] on input "text" at bounding box center [1050, 630] width 248 height 41
type input "**********"
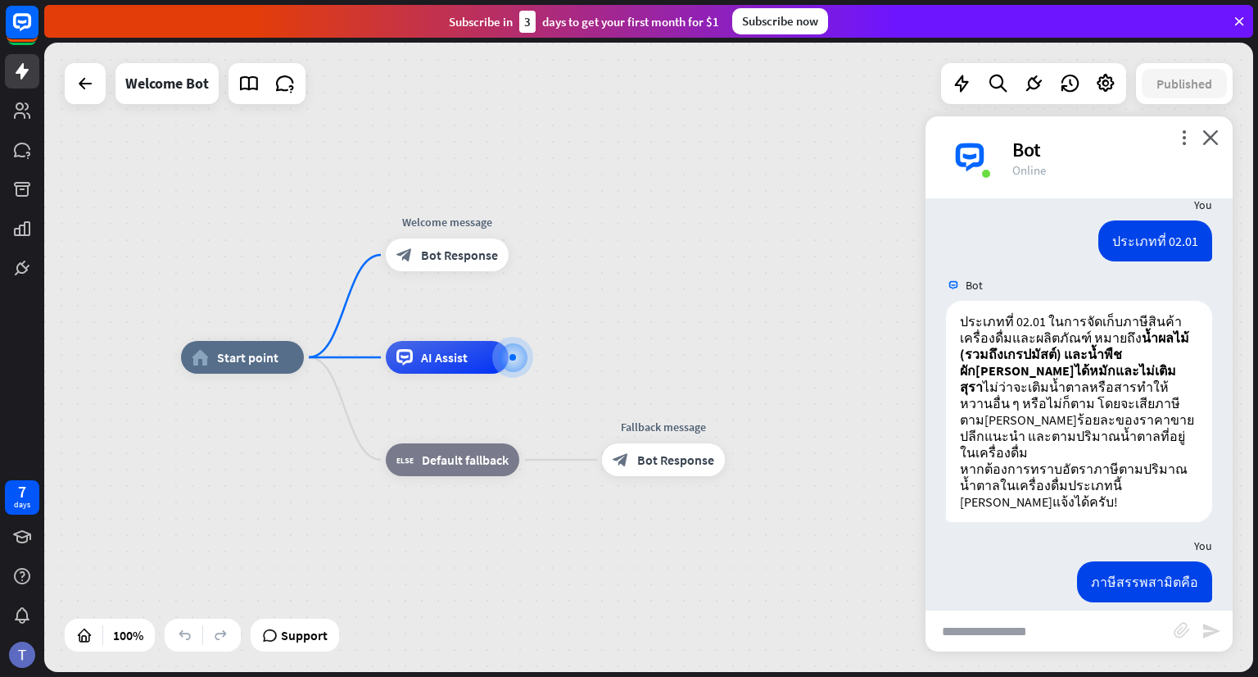
scroll to position [1003, 0]
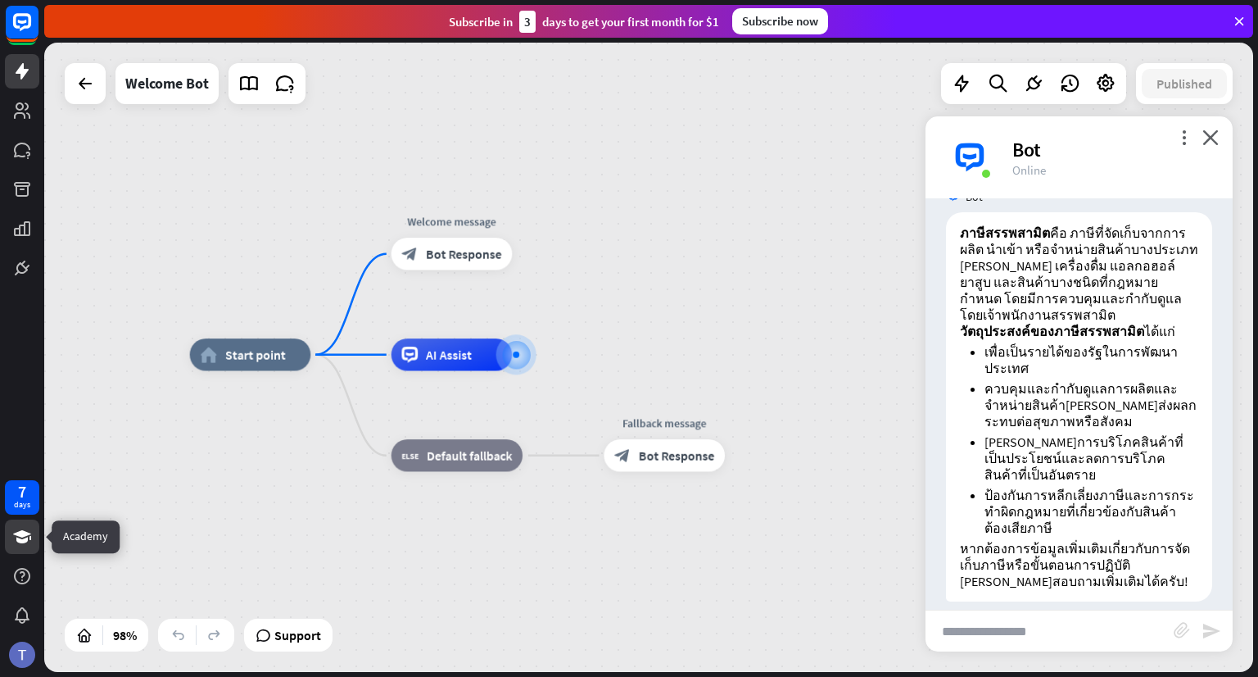
click at [27, 534] on icon at bounding box center [22, 536] width 18 height 13
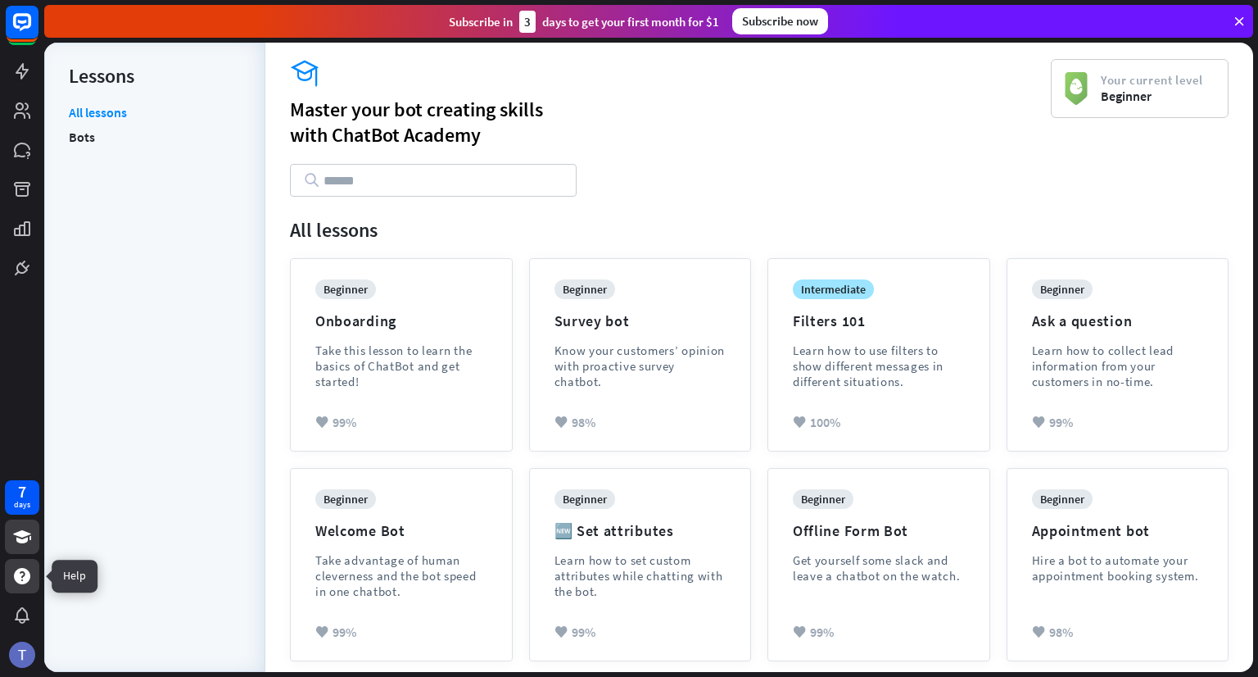
click at [16, 577] on icon at bounding box center [22, 576] width 16 height 16
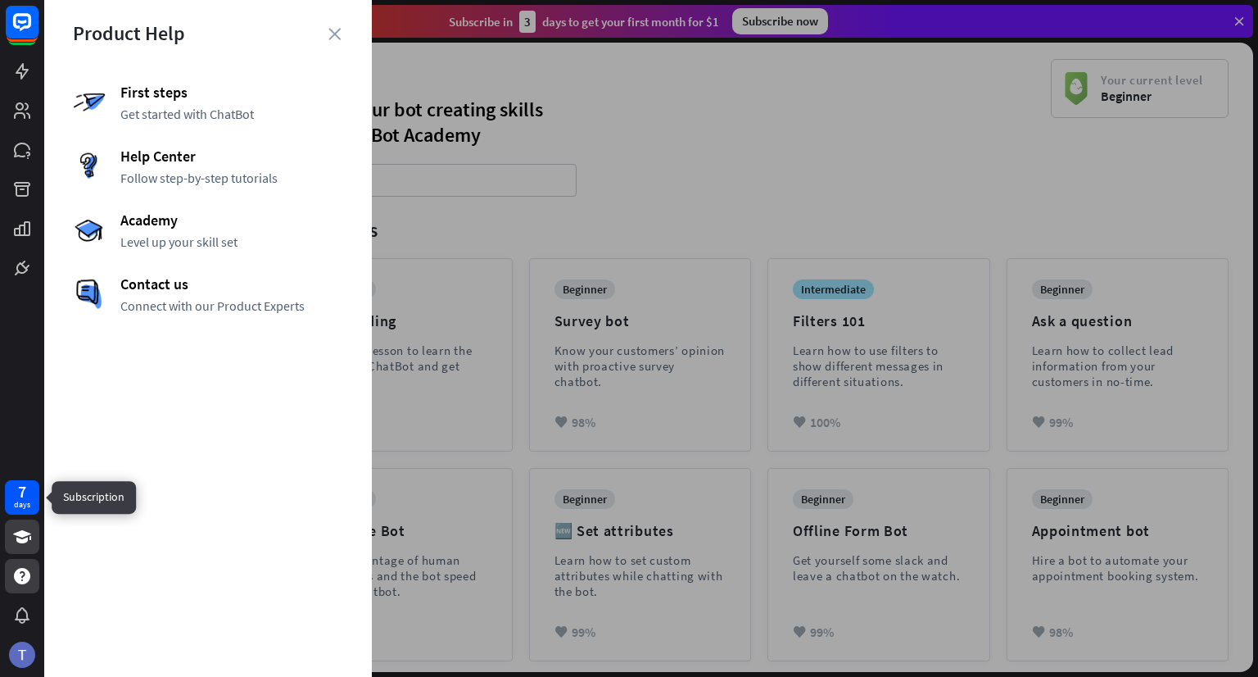
click at [23, 495] on div "7" at bounding box center [22, 491] width 8 height 15
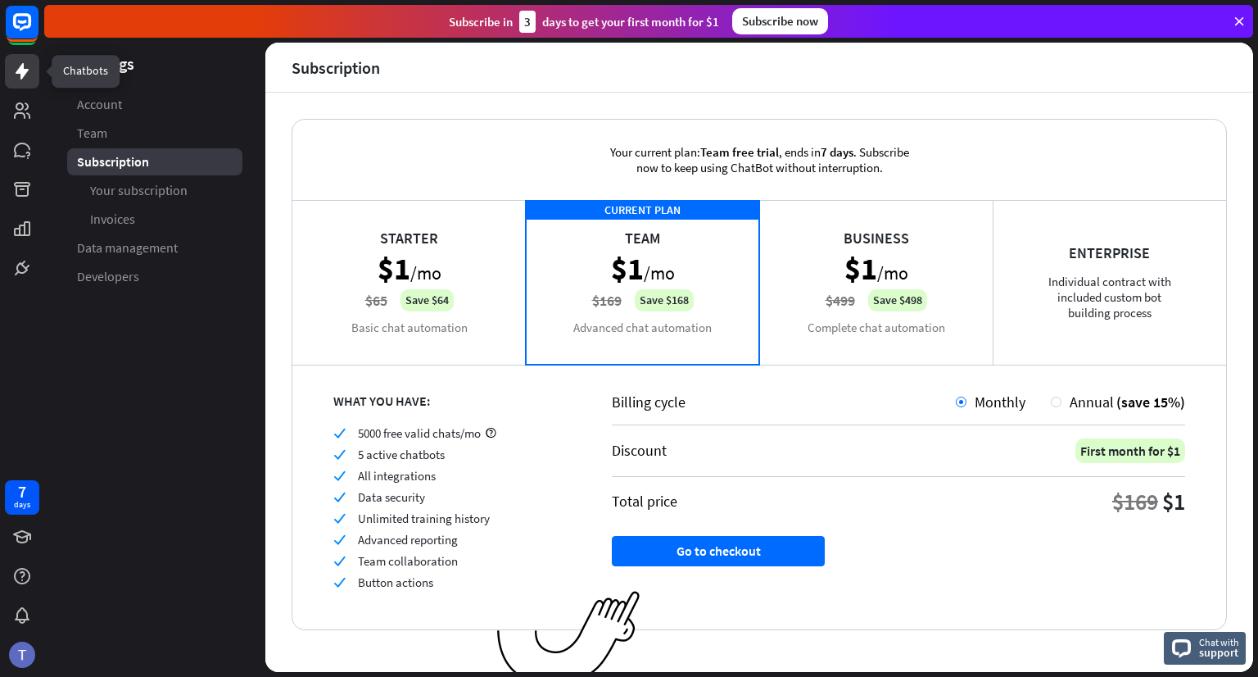
click at [15, 80] on icon at bounding box center [22, 71] width 20 height 20
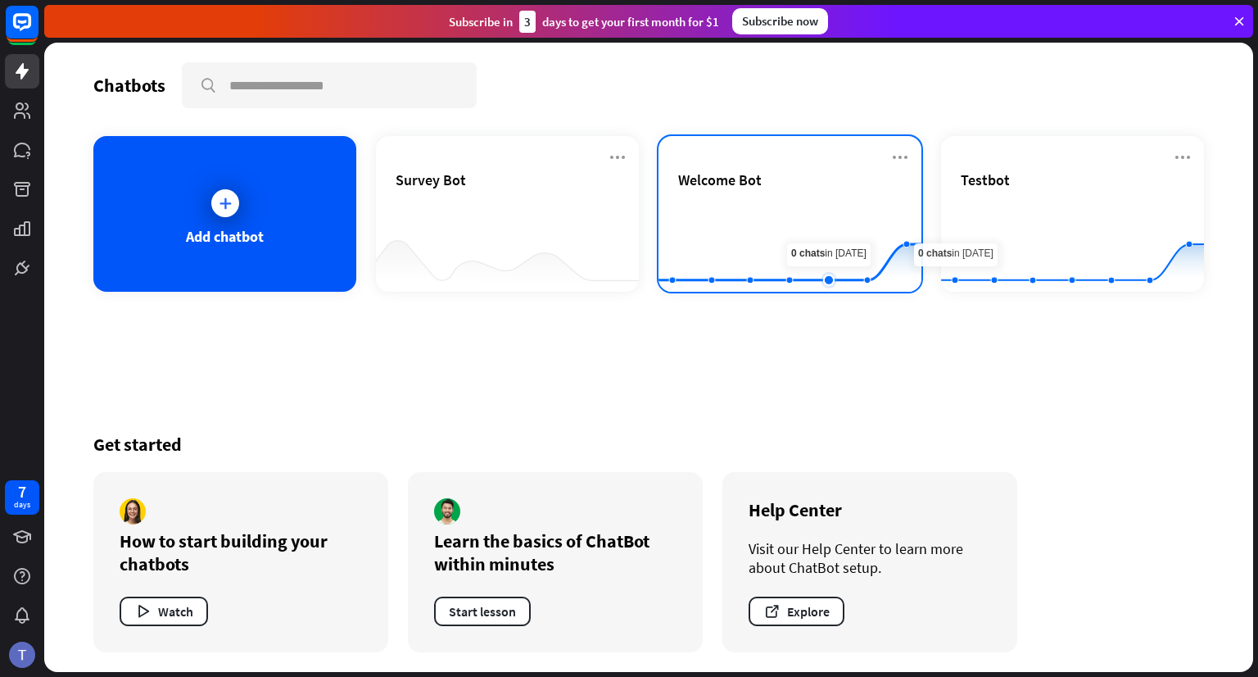
click at [835, 210] on rect at bounding box center [790, 251] width 263 height 102
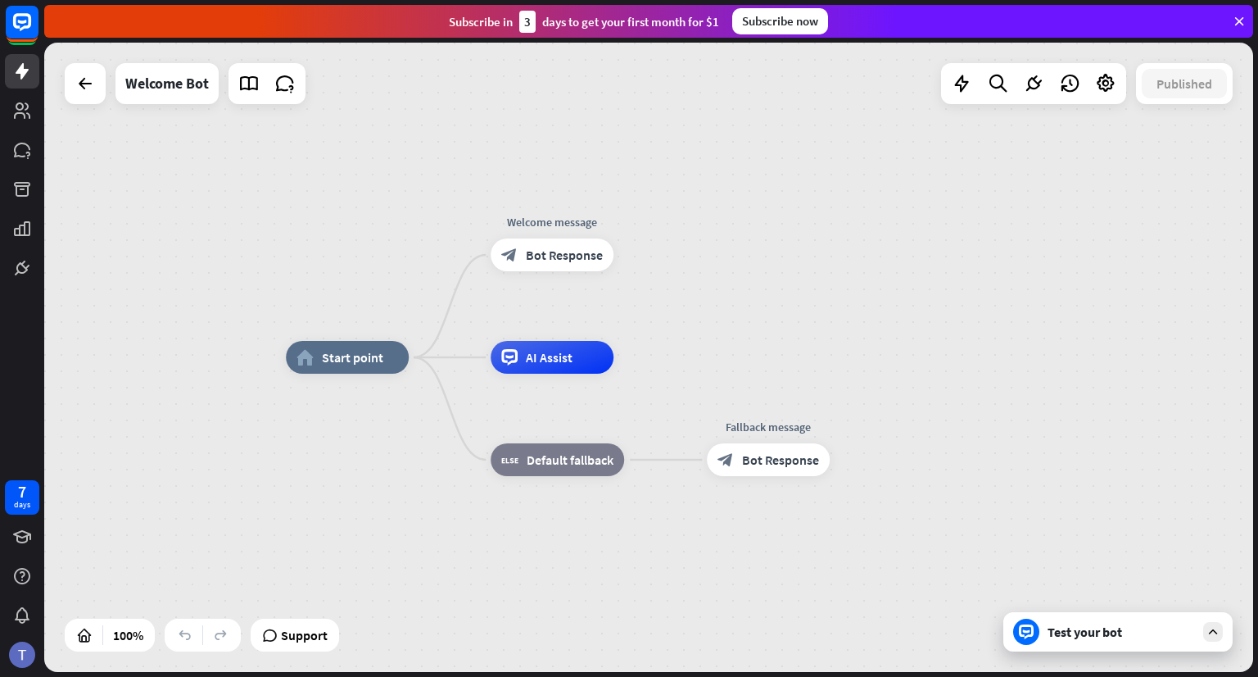
click at [1202, 639] on div "Test your bot" at bounding box center [1117, 631] width 229 height 39
